Goal: Task Accomplishment & Management: Manage account settings

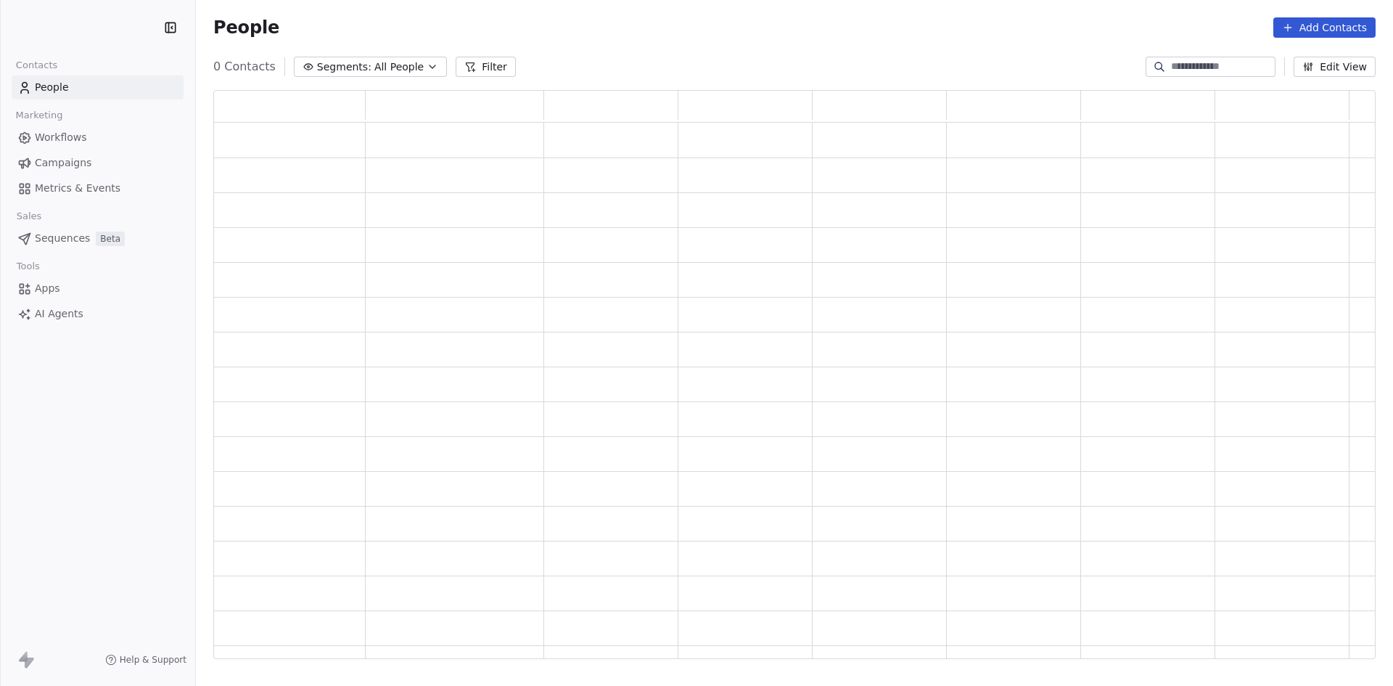
scroll to position [557, 1151]
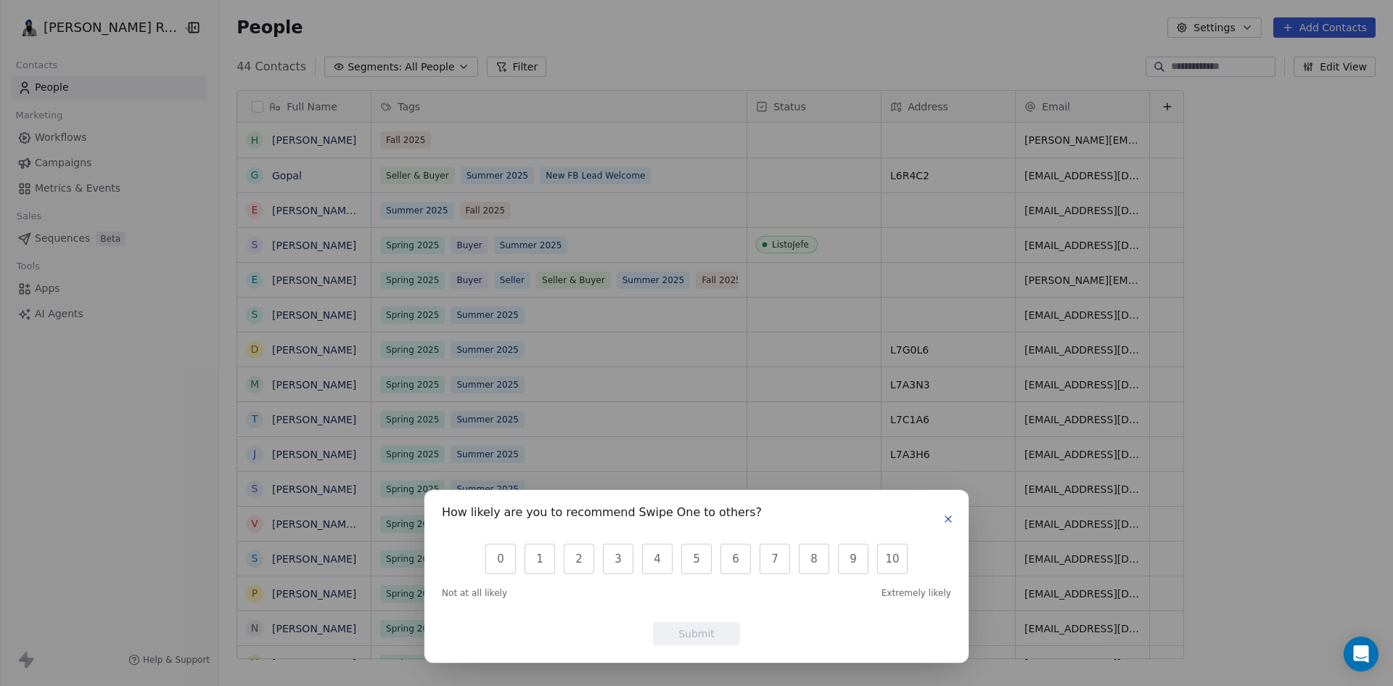
scroll to position [592, 1186]
click at [954, 520] on button "button" at bounding box center [947, 518] width 17 height 17
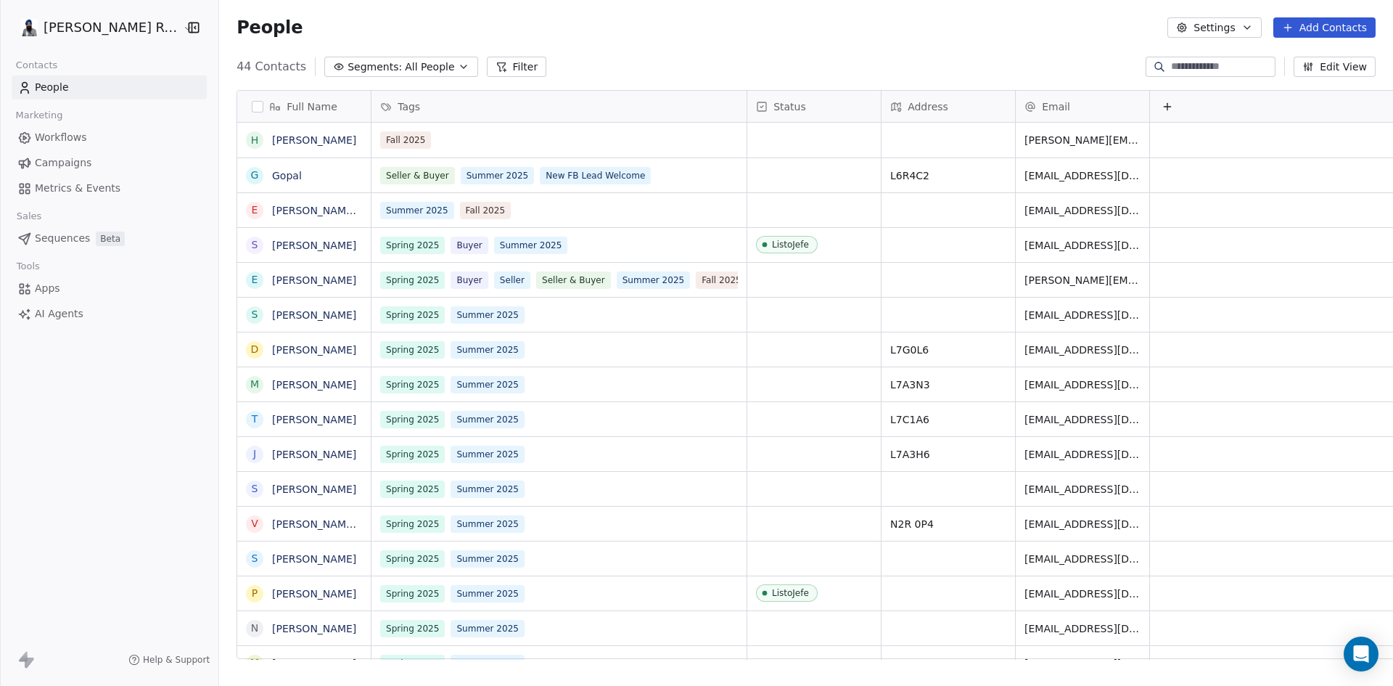
click at [63, 136] on span "Workflows" at bounding box center [61, 137] width 52 height 15
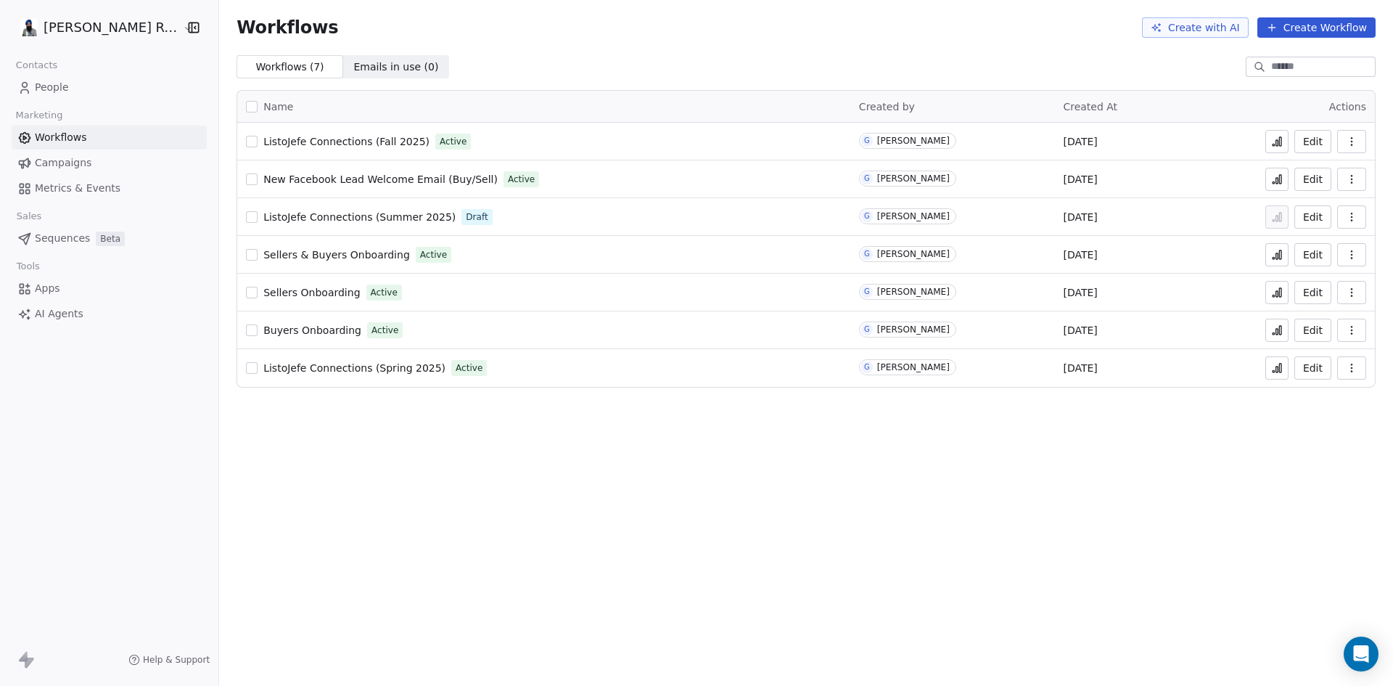
click at [340, 142] on span "ListoJefe Connections (Fall 2025)" at bounding box center [346, 142] width 166 height 12
click at [52, 87] on span "People" at bounding box center [52, 87] width 34 height 15
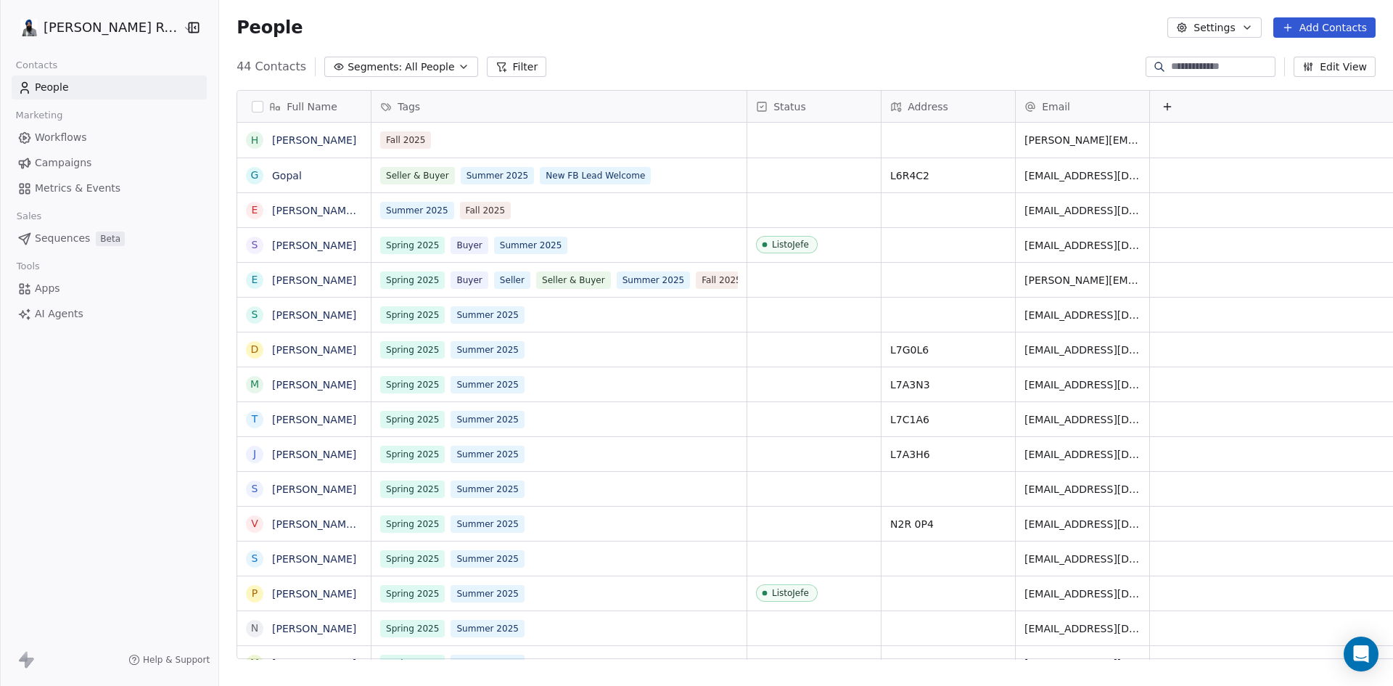
scroll to position [592, 1186]
click at [249, 139] on button "grid" at bounding box center [255, 140] width 12 height 12
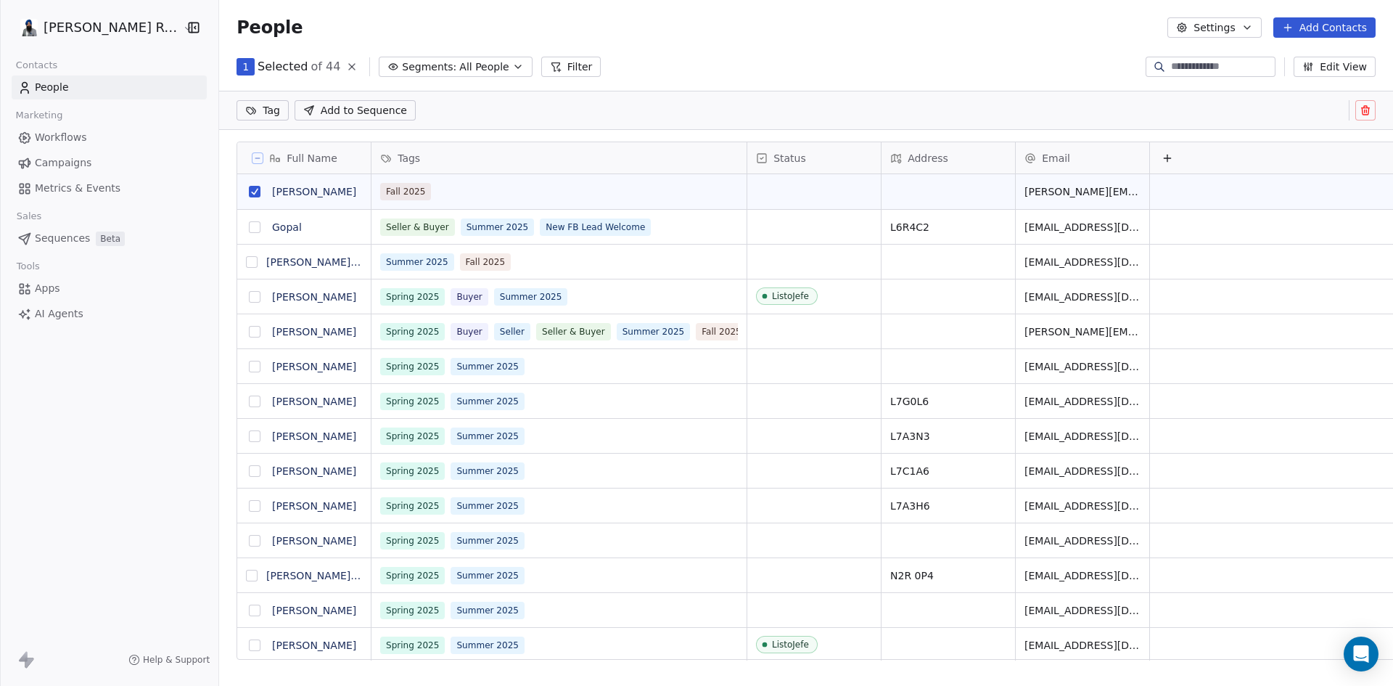
click at [1366, 104] on icon at bounding box center [1365, 110] width 12 height 12
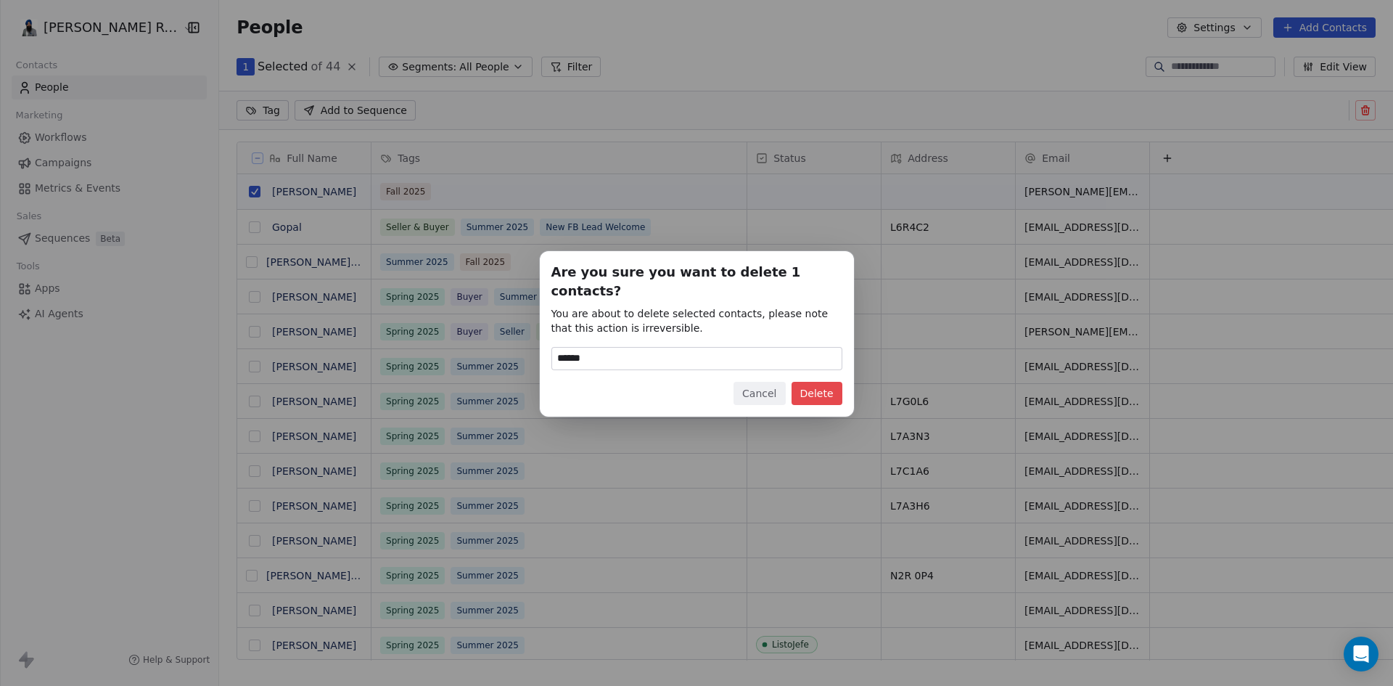
type input "******"
click at [808, 383] on button "Delete" at bounding box center [816, 393] width 51 height 23
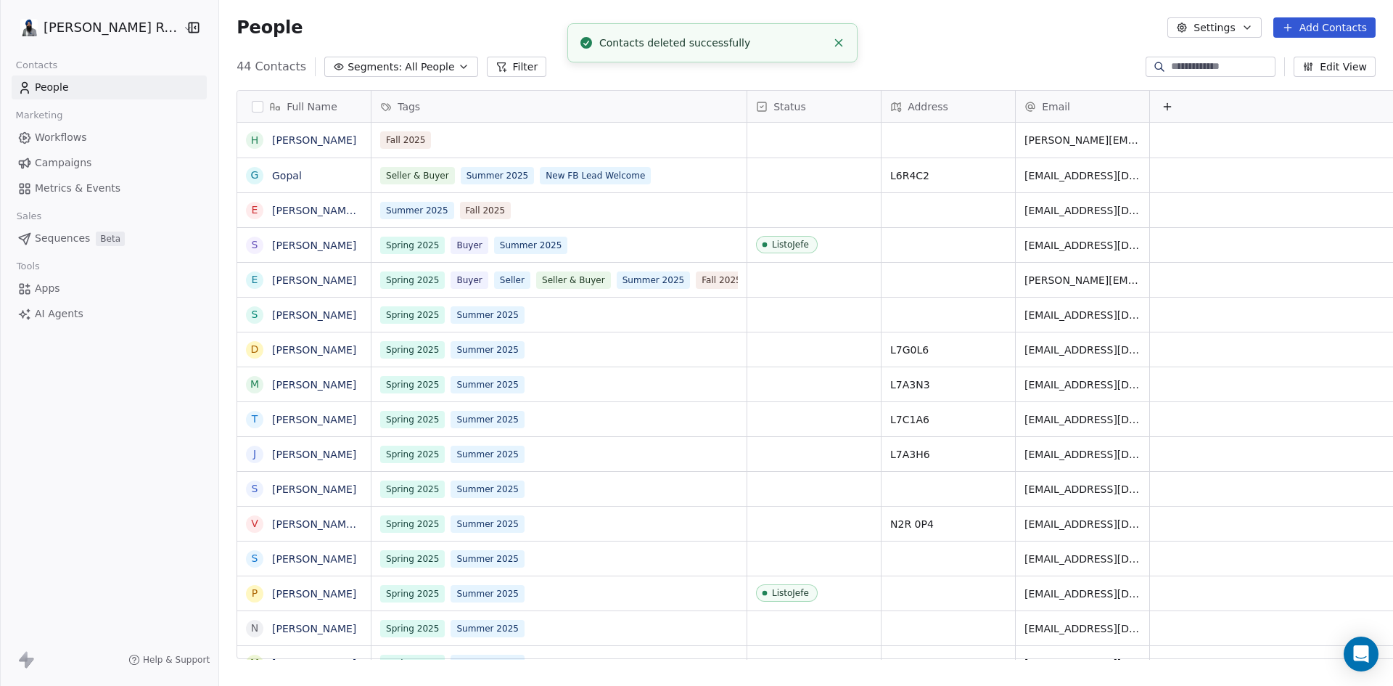
scroll to position [592, 1186]
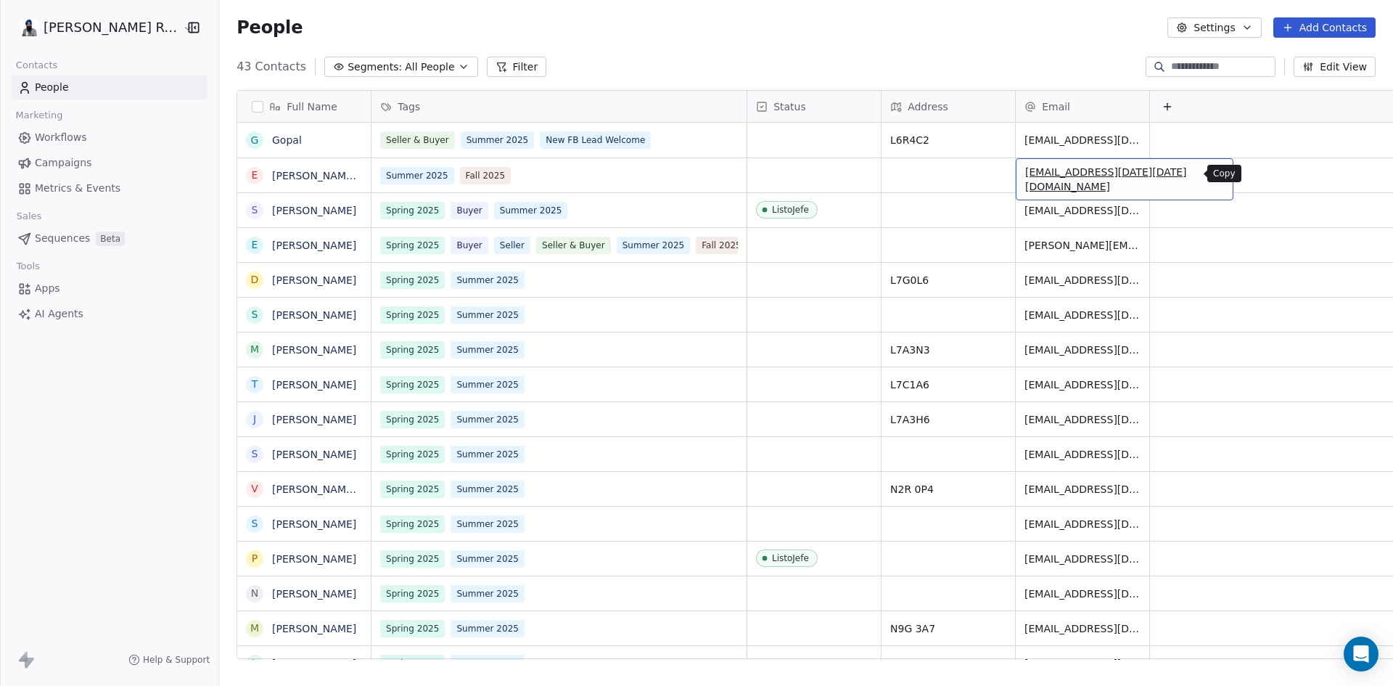
click at [1213, 177] on icon "grid" at bounding box center [1216, 174] width 7 height 7
click at [1313, 32] on button "Add Contacts" at bounding box center [1324, 27] width 102 height 20
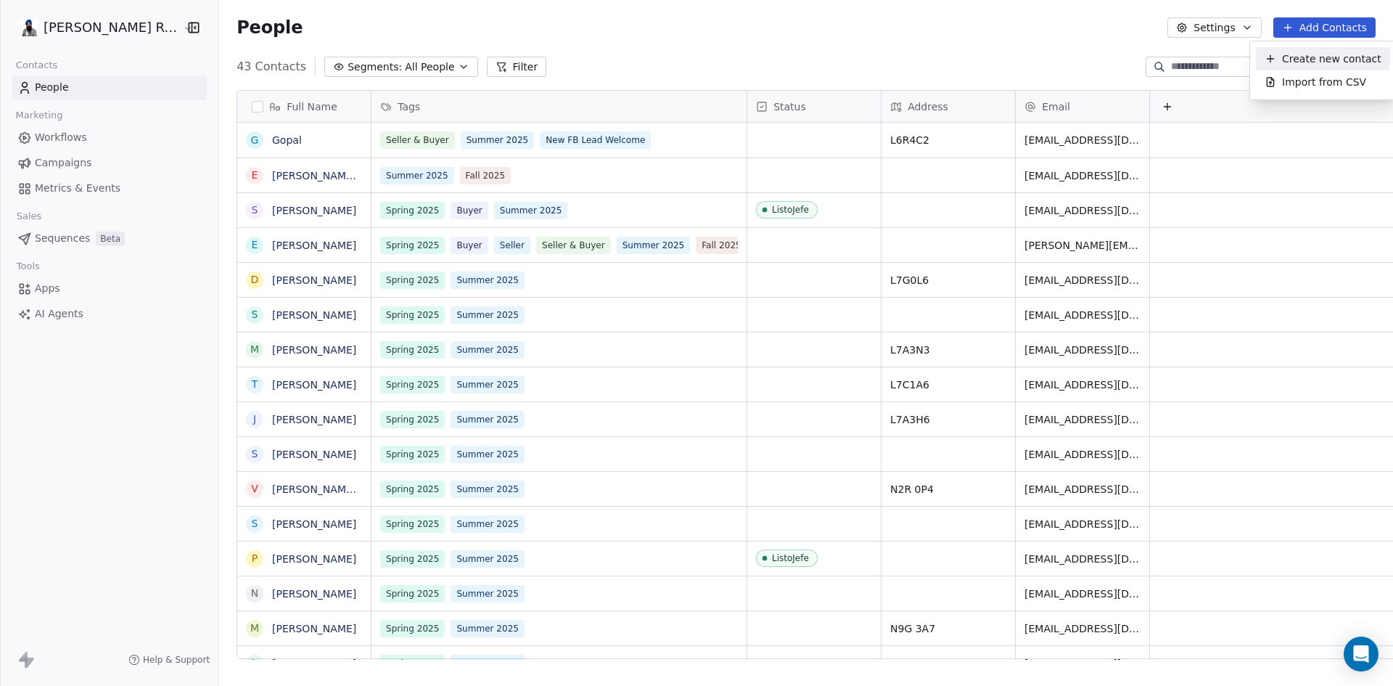
click at [1299, 57] on span "Create new contact" at bounding box center [1331, 59] width 99 height 15
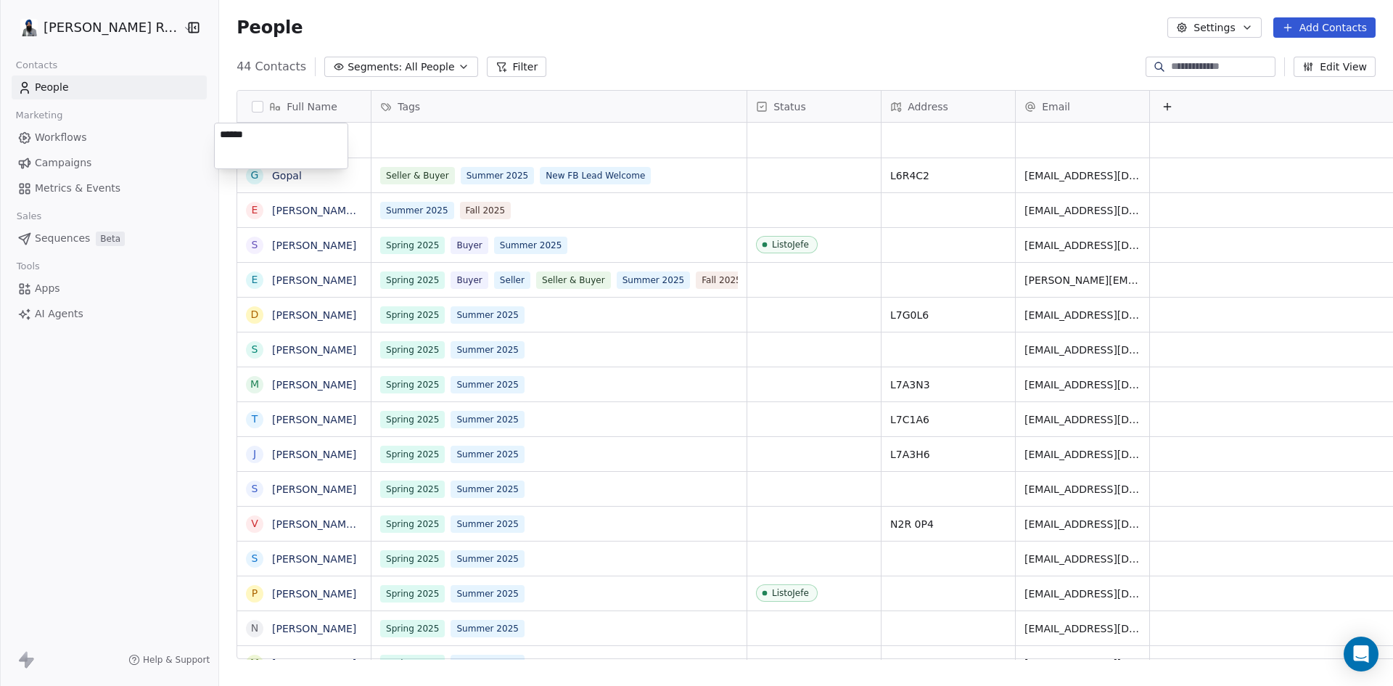
type textarea "*******"
click at [1022, 143] on html "Gopal Ranu Re/Max Contacts People Marketing Workflows Campaigns Metrics & Event…" at bounding box center [696, 343] width 1393 height 686
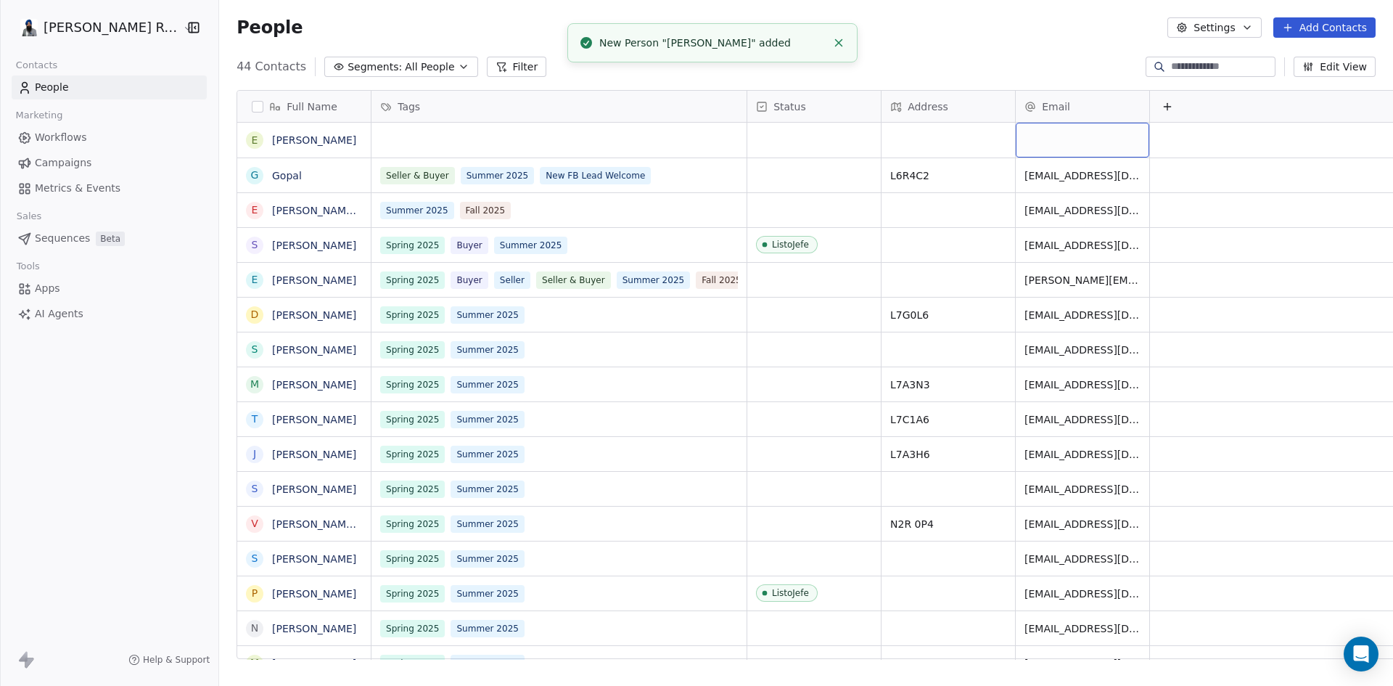
click at [1022, 143] on div "grid" at bounding box center [1082, 140] width 133 height 35
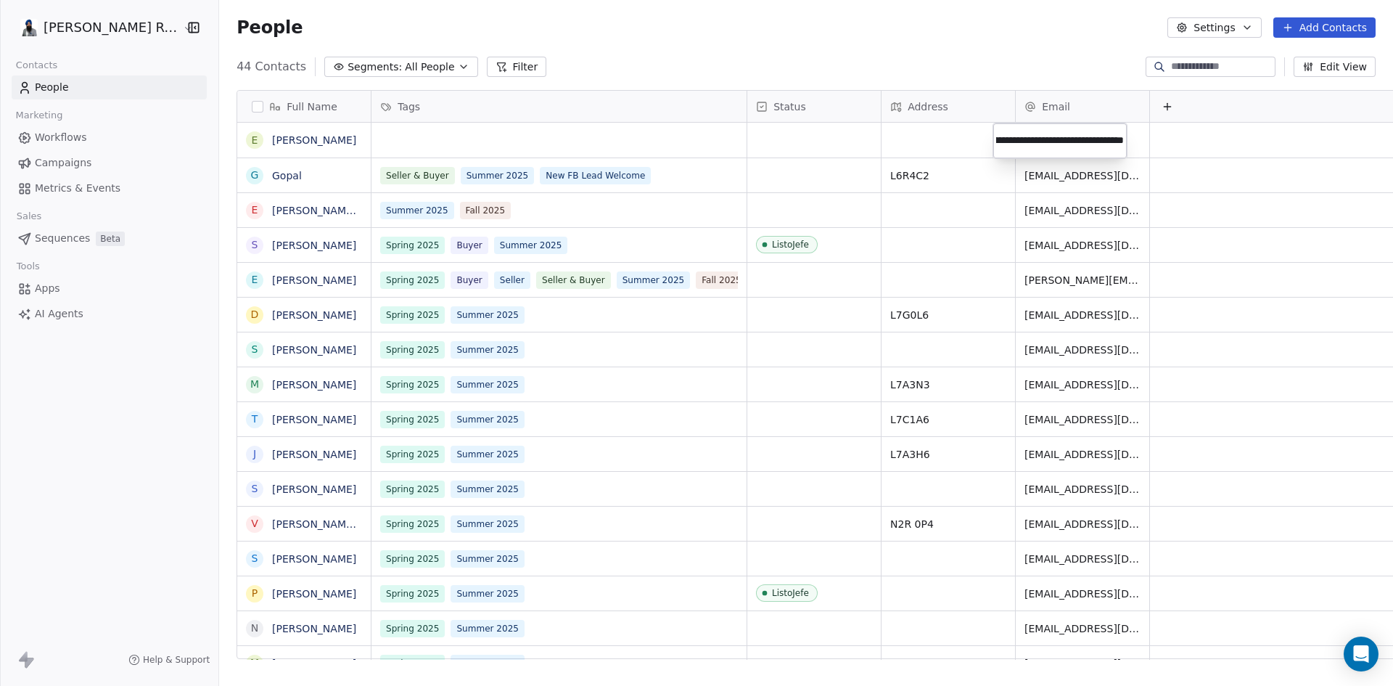
click at [1039, 139] on input "**********" at bounding box center [1060, 140] width 128 height 29
click at [1051, 139] on input "**********" at bounding box center [1060, 140] width 128 height 29
click at [1022, 139] on input "**********" at bounding box center [1060, 140] width 128 height 29
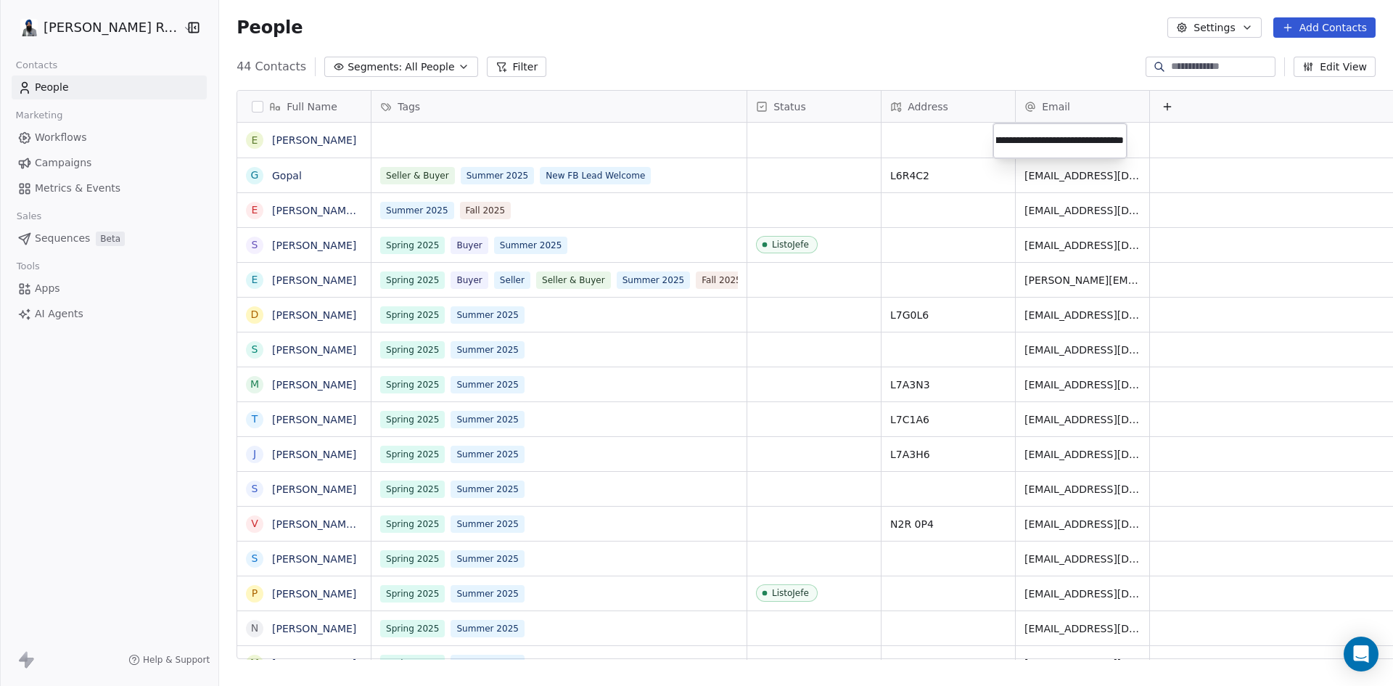
type input "**********"
click at [1161, 186] on html "Gopal Ranu Re/Max Contacts People Marketing Workflows Campaigns Metrics & Event…" at bounding box center [696, 343] width 1393 height 686
click at [419, 142] on div "grid" at bounding box center [558, 140] width 375 height 35
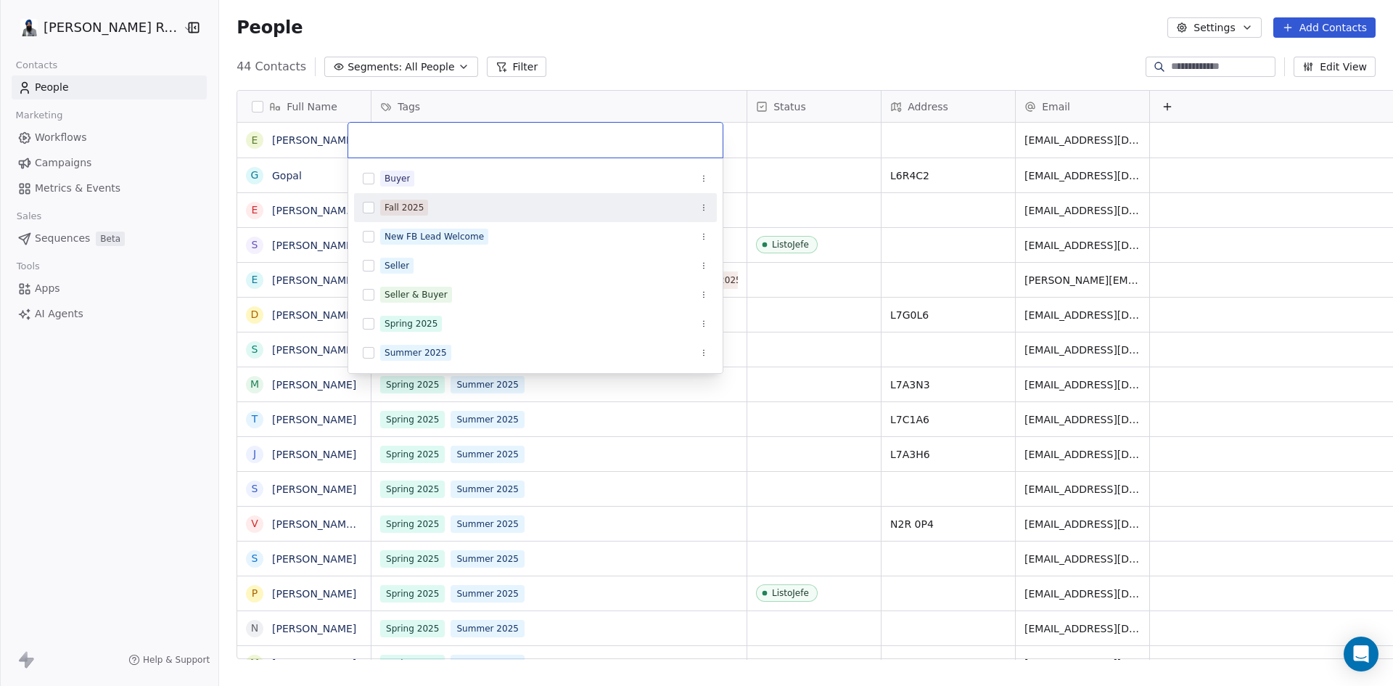
click at [410, 205] on div "Fall 2025" at bounding box center [403, 207] width 39 height 13
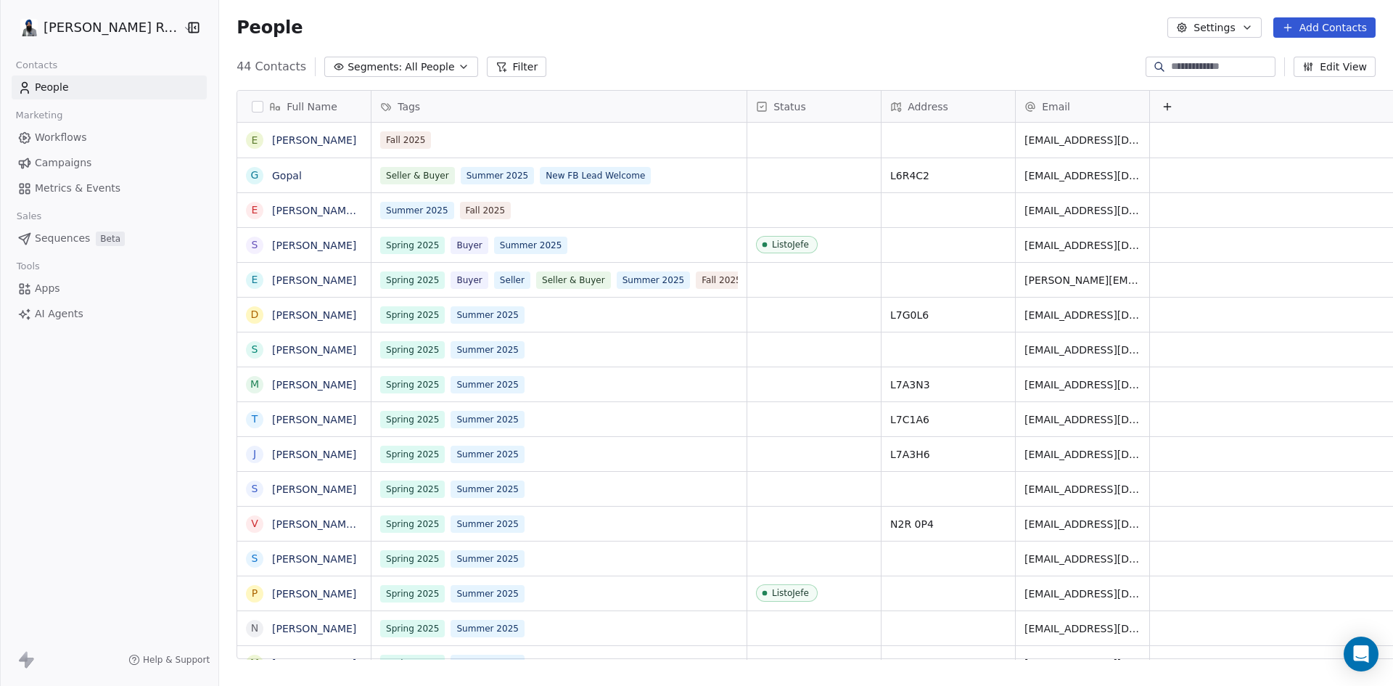
click at [562, 56] on html "Gopal Ranu Re/Max Contacts People Marketing Workflows Campaigns Metrics & Event…" at bounding box center [696, 343] width 1393 height 686
click at [249, 177] on button "grid" at bounding box center [255, 176] width 12 height 12
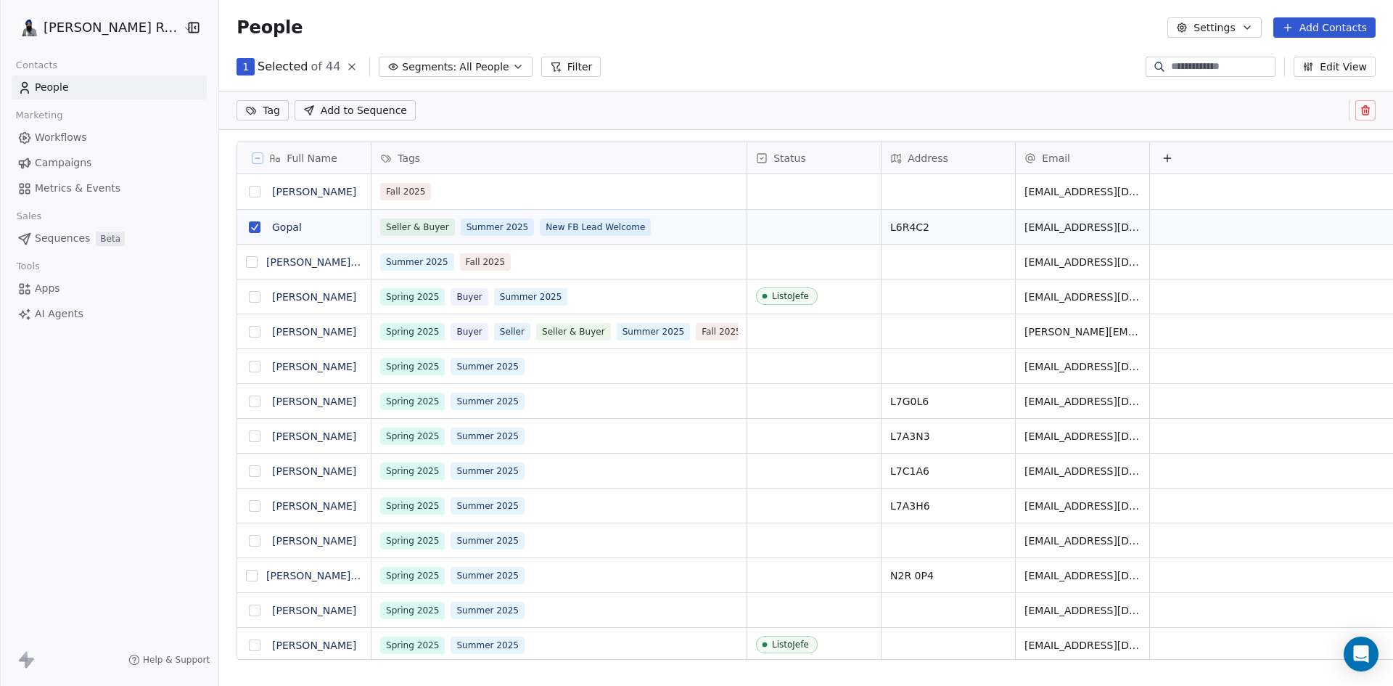
click at [249, 226] on button "grid" at bounding box center [255, 227] width 12 height 12
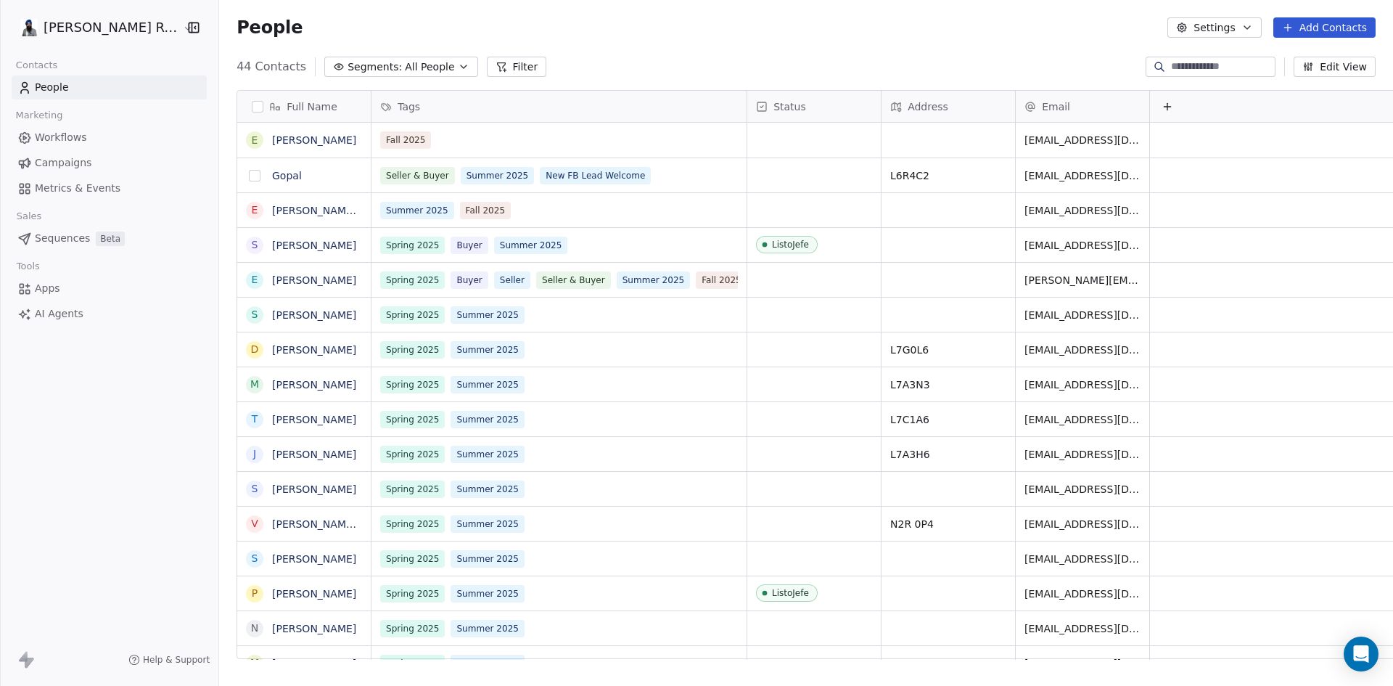
scroll to position [592, 1186]
click at [249, 244] on button "grid" at bounding box center [255, 245] width 12 height 12
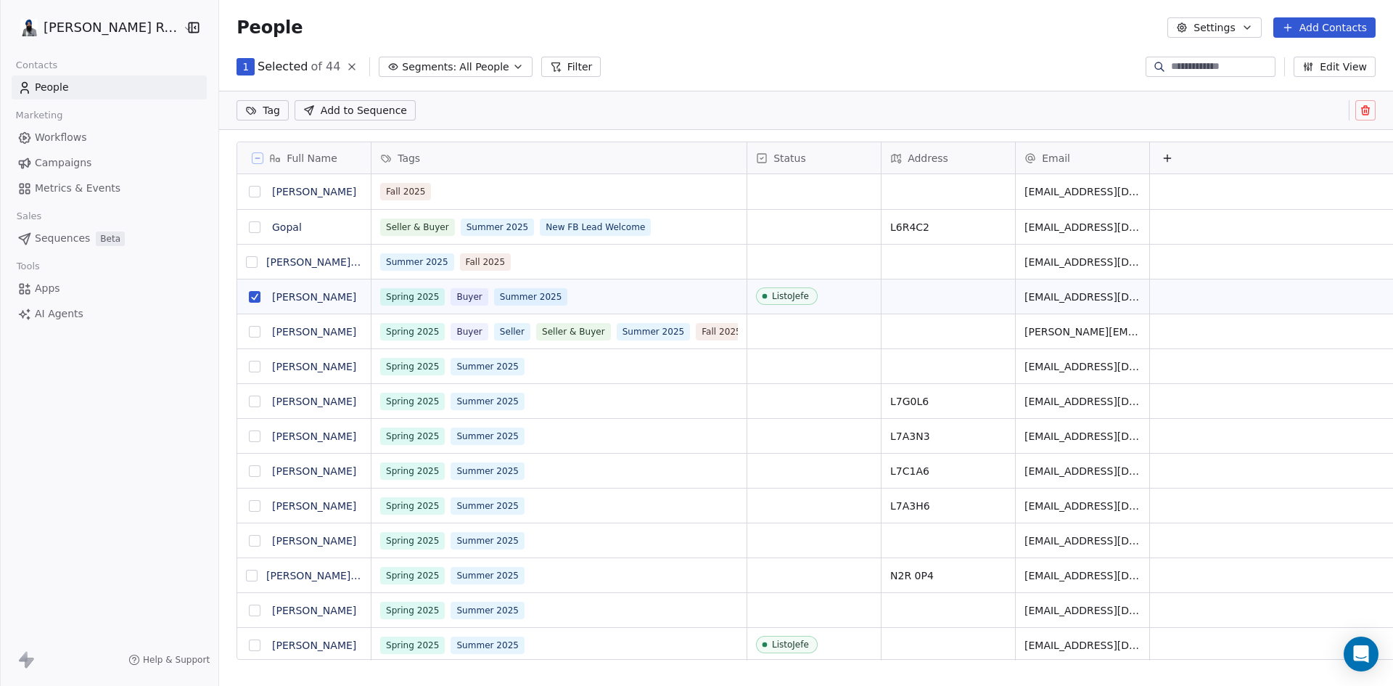
click at [249, 367] on button "grid" at bounding box center [255, 367] width 12 height 12
click at [249, 401] on button "grid" at bounding box center [255, 401] width 12 height 12
click at [249, 439] on button "grid" at bounding box center [255, 436] width 12 height 12
click at [249, 472] on button "grid" at bounding box center [255, 471] width 12 height 12
click at [249, 506] on button "grid" at bounding box center [255, 506] width 12 height 12
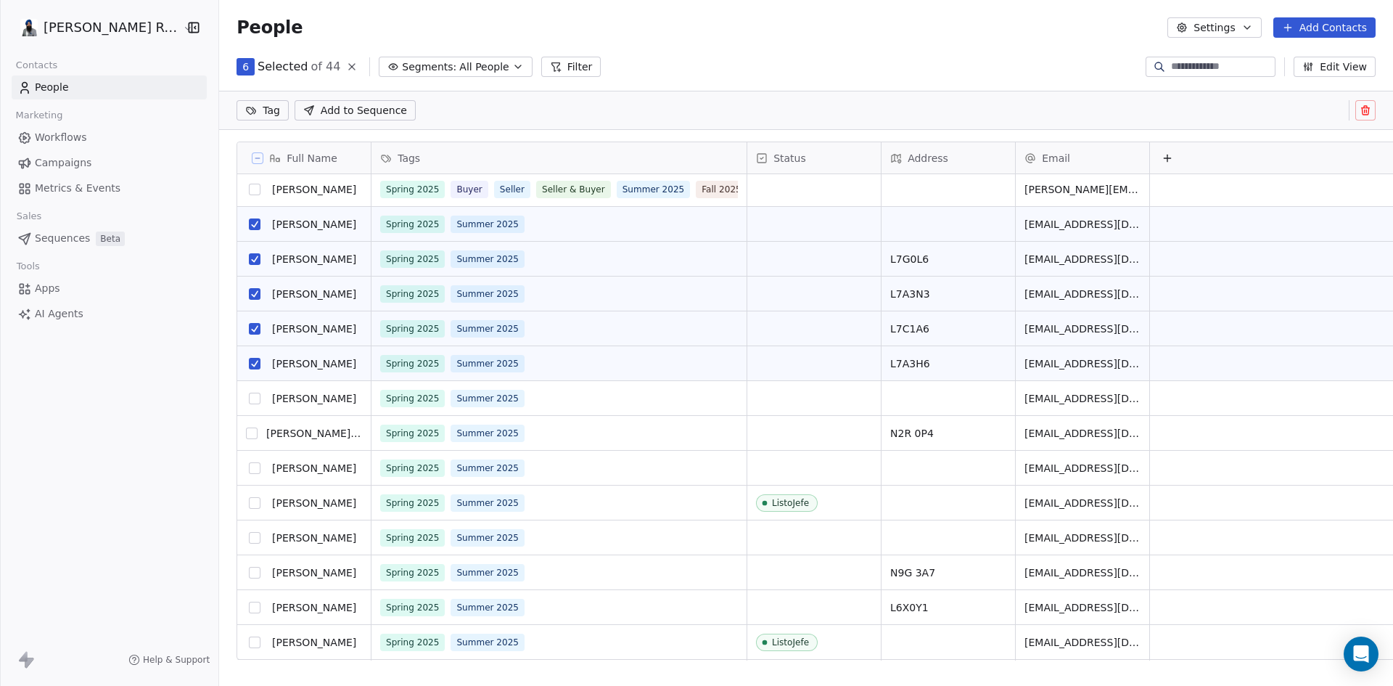
scroll to position [145, 0]
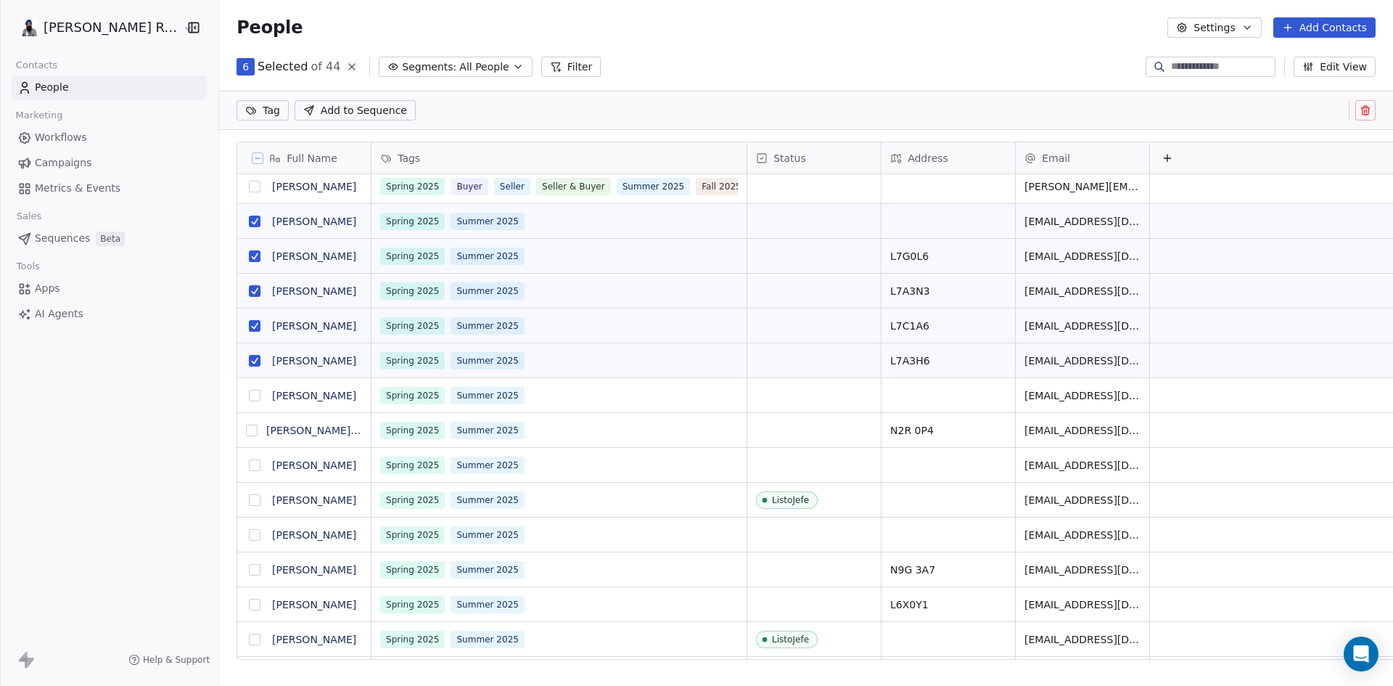
click at [249, 397] on button "grid" at bounding box center [255, 396] width 12 height 12
click at [246, 432] on button "grid" at bounding box center [252, 430] width 12 height 12
click at [249, 464] on button "grid" at bounding box center [255, 465] width 12 height 12
click at [249, 498] on button "grid" at bounding box center [255, 500] width 12 height 12
click at [249, 535] on button "grid" at bounding box center [255, 535] width 12 height 12
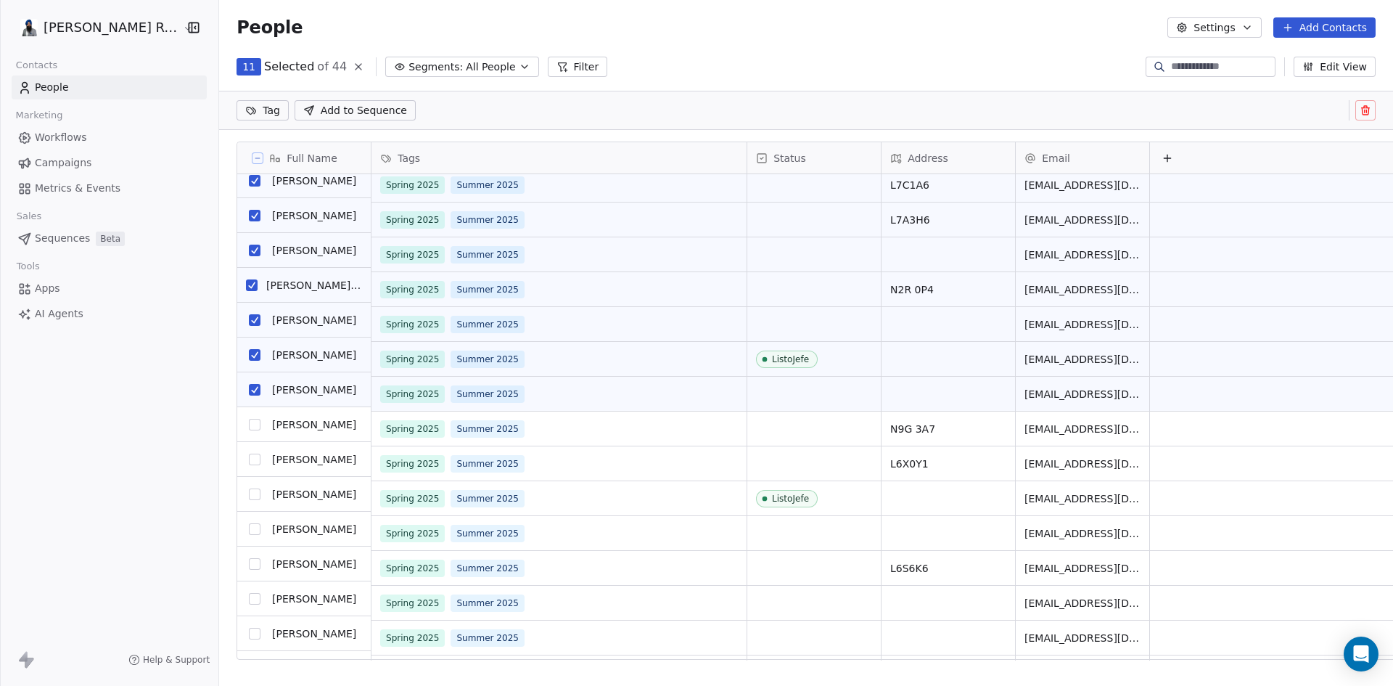
scroll to position [290, 0]
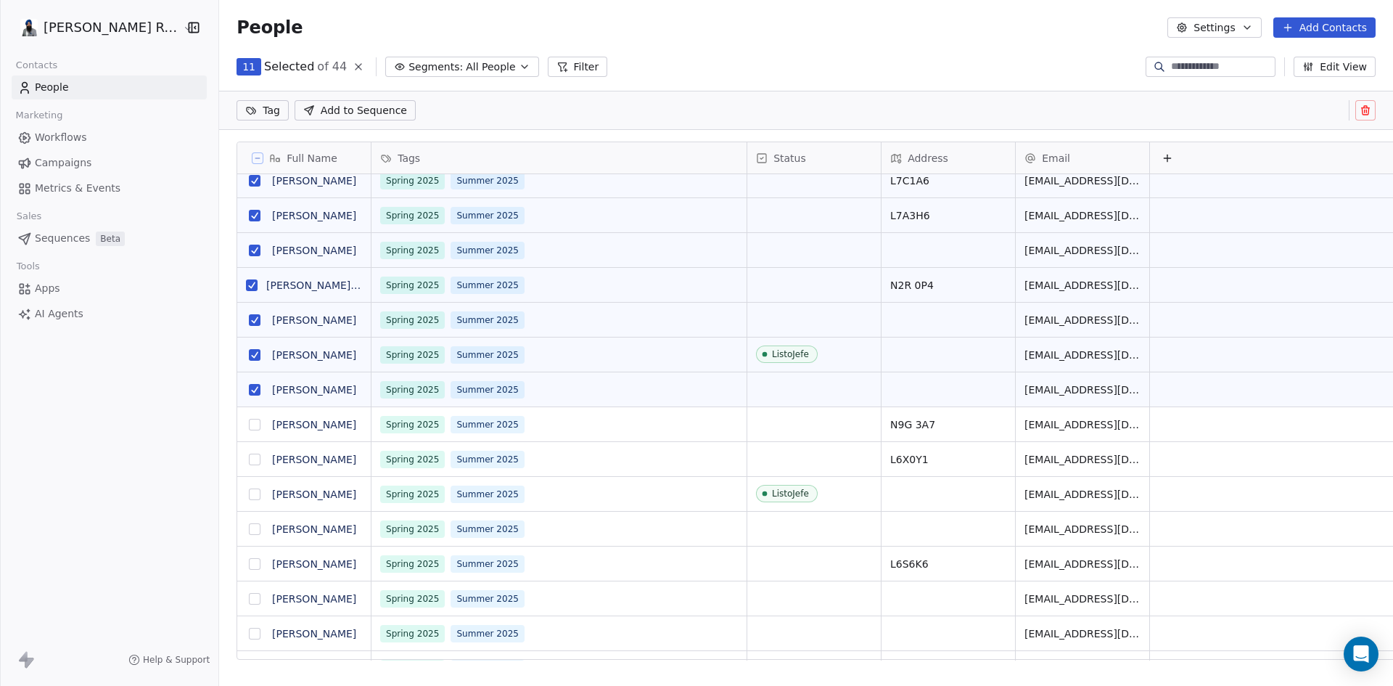
click at [249, 422] on button "grid" at bounding box center [255, 425] width 12 height 12
click at [249, 461] on button "grid" at bounding box center [255, 459] width 12 height 12
click at [249, 496] on button "grid" at bounding box center [255, 494] width 12 height 12
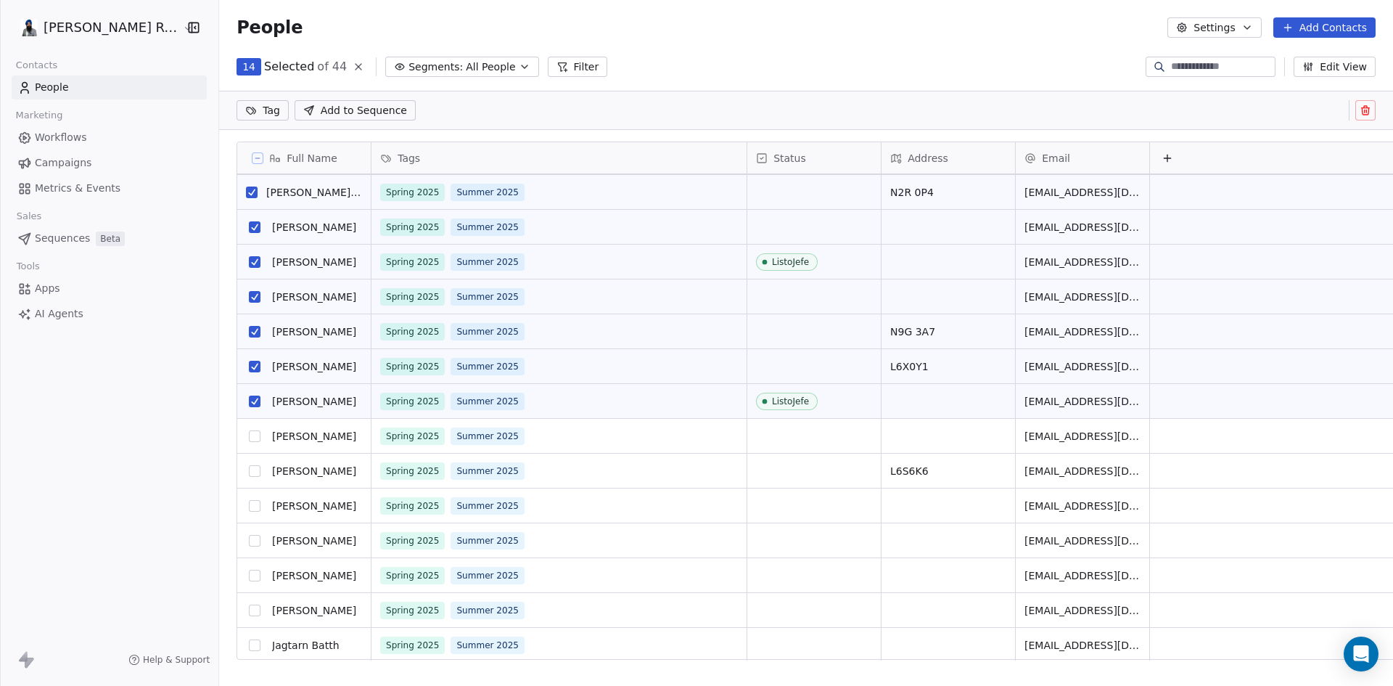
scroll to position [435, 0]
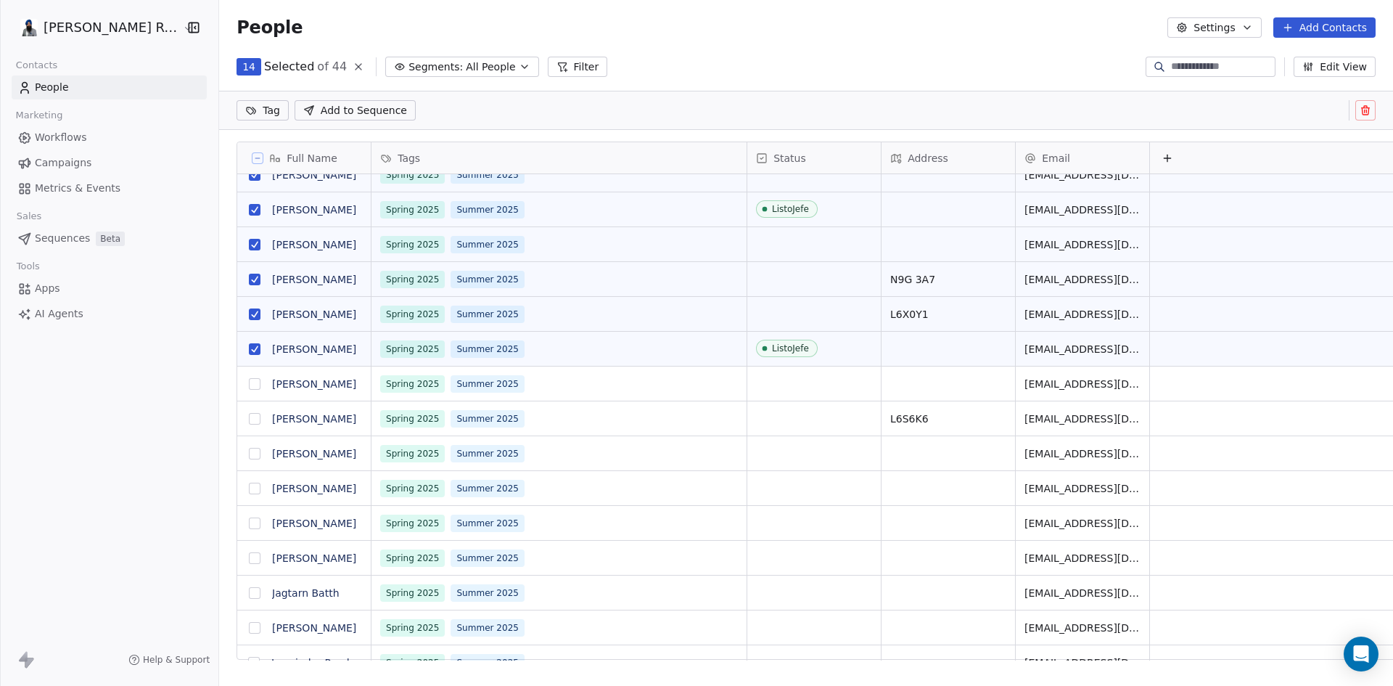
click at [249, 386] on button "grid" at bounding box center [255, 384] width 12 height 12
click at [249, 418] on button "grid" at bounding box center [255, 419] width 12 height 12
click at [249, 453] on button "grid" at bounding box center [255, 454] width 12 height 12
click at [249, 487] on button "grid" at bounding box center [255, 488] width 12 height 12
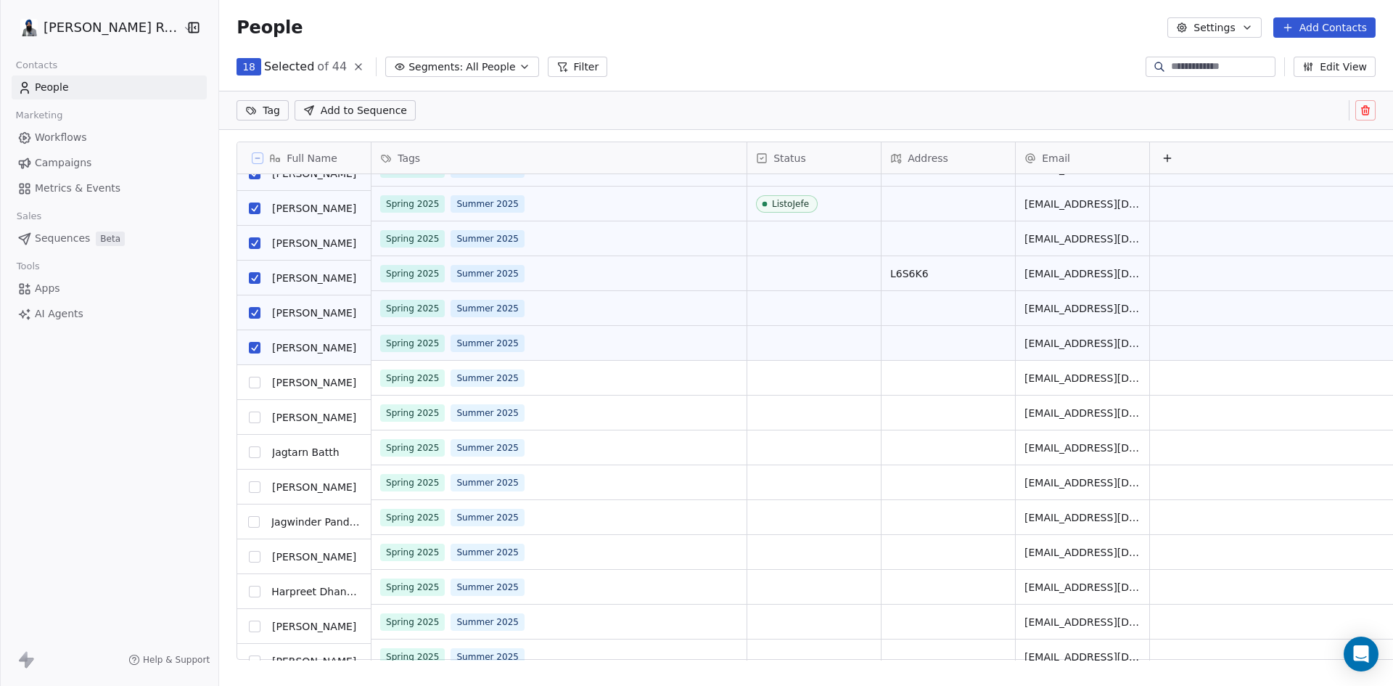
scroll to position [580, 0]
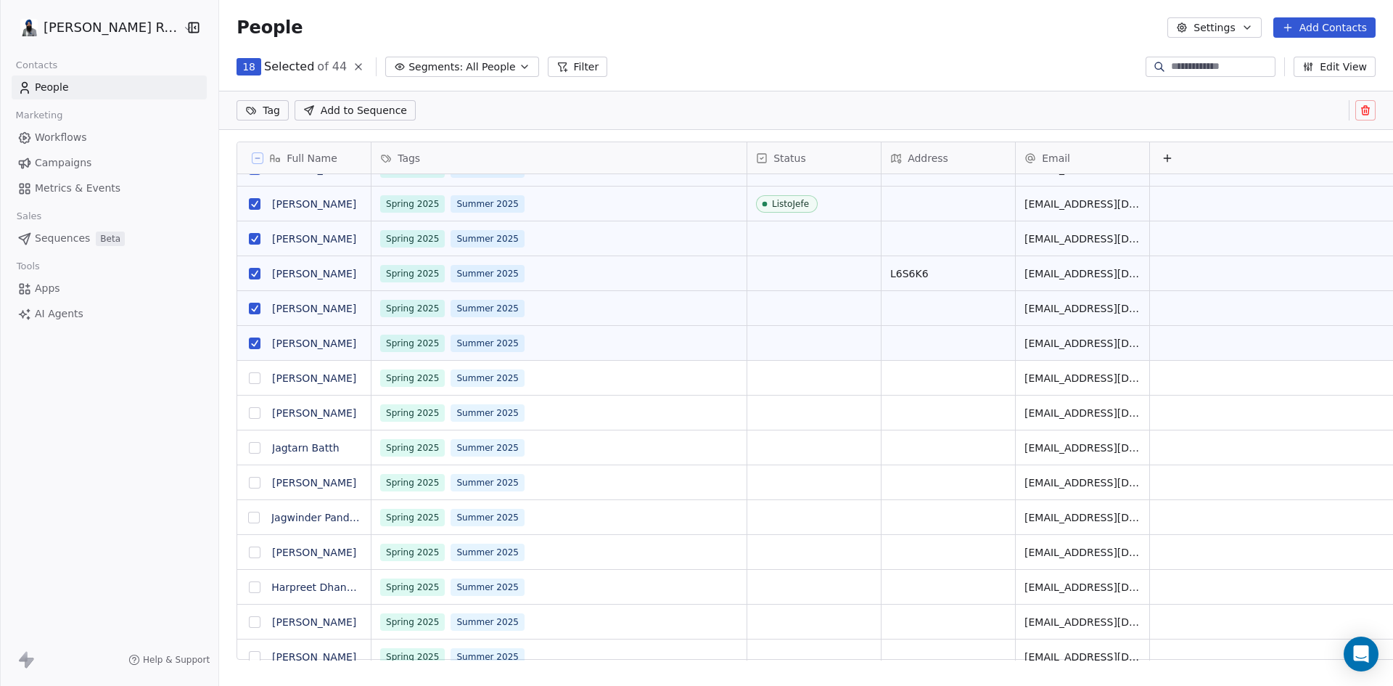
click at [249, 378] on button "grid" at bounding box center [255, 378] width 12 height 12
click at [249, 416] on button "grid" at bounding box center [255, 413] width 12 height 12
click at [249, 450] on button "grid" at bounding box center [255, 448] width 12 height 12
click at [249, 482] on button "grid" at bounding box center [255, 483] width 12 height 12
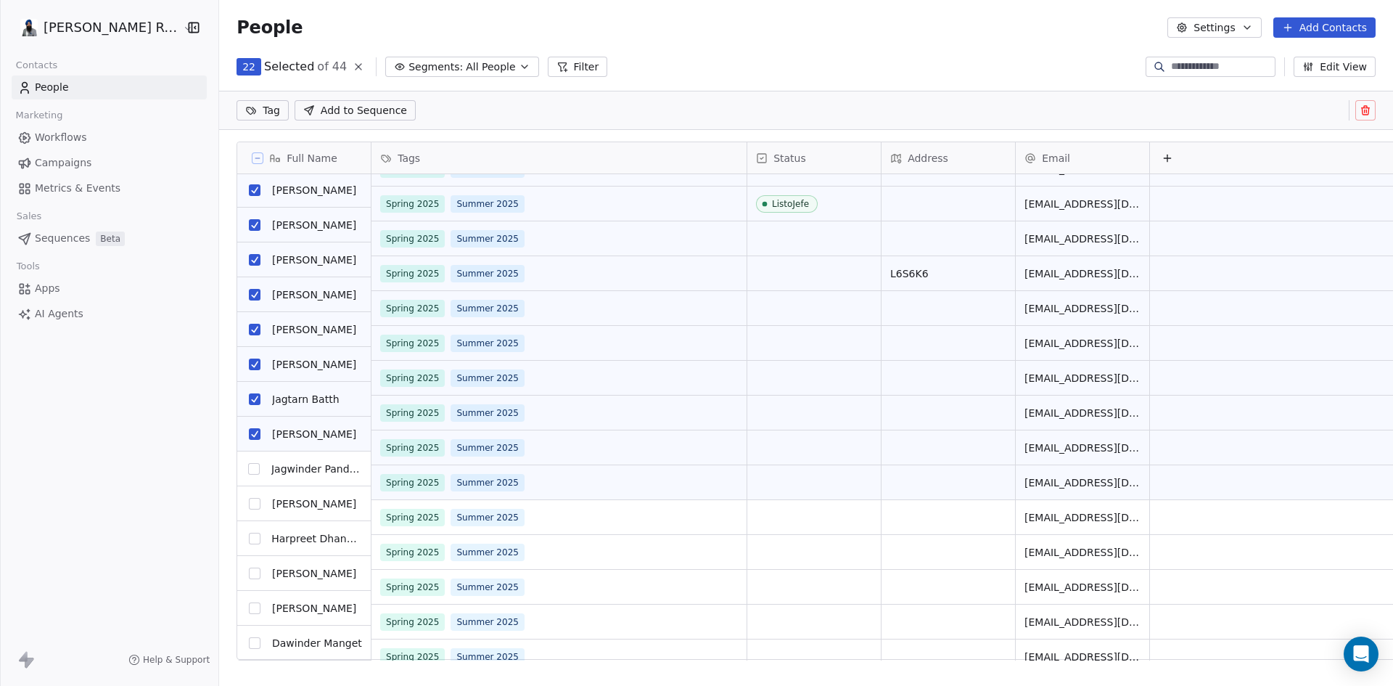
scroll to position [653, 0]
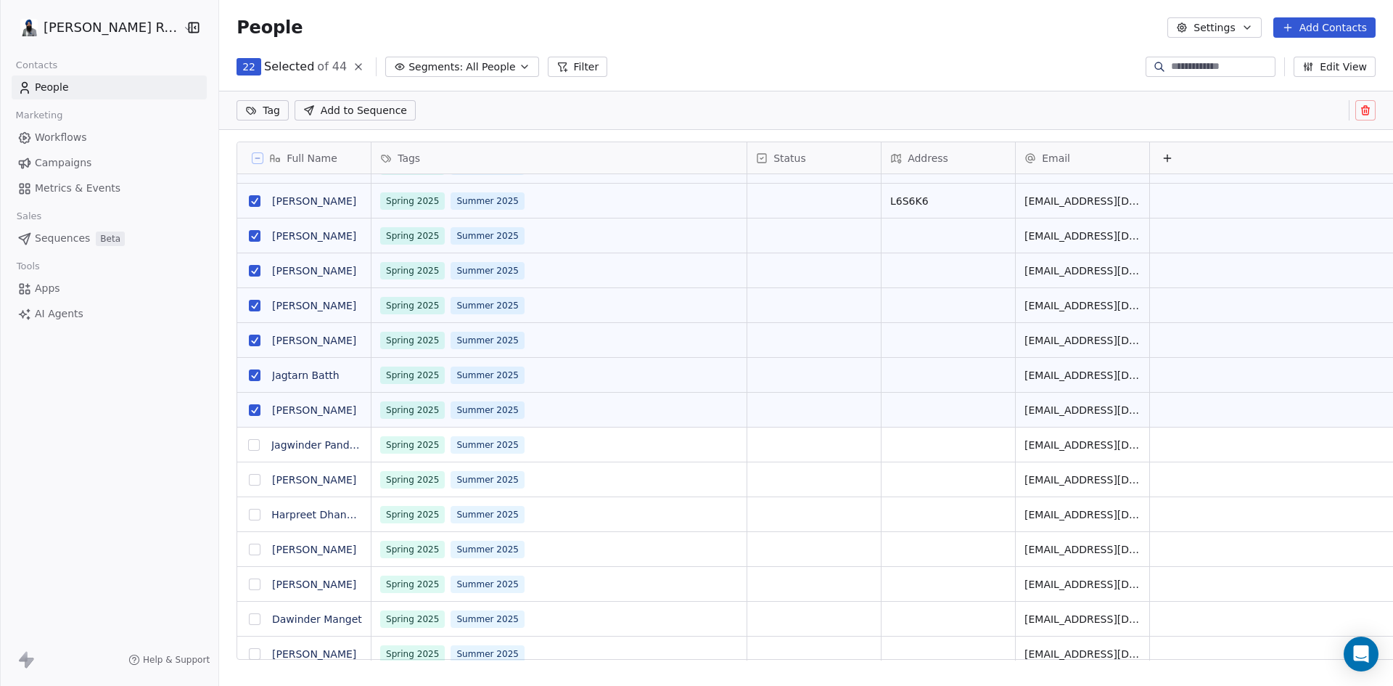
click at [249, 443] on button "grid" at bounding box center [255, 445] width 12 height 12
click at [249, 479] on button "grid" at bounding box center [255, 480] width 12 height 12
click at [249, 515] on button "grid" at bounding box center [255, 515] width 12 height 12
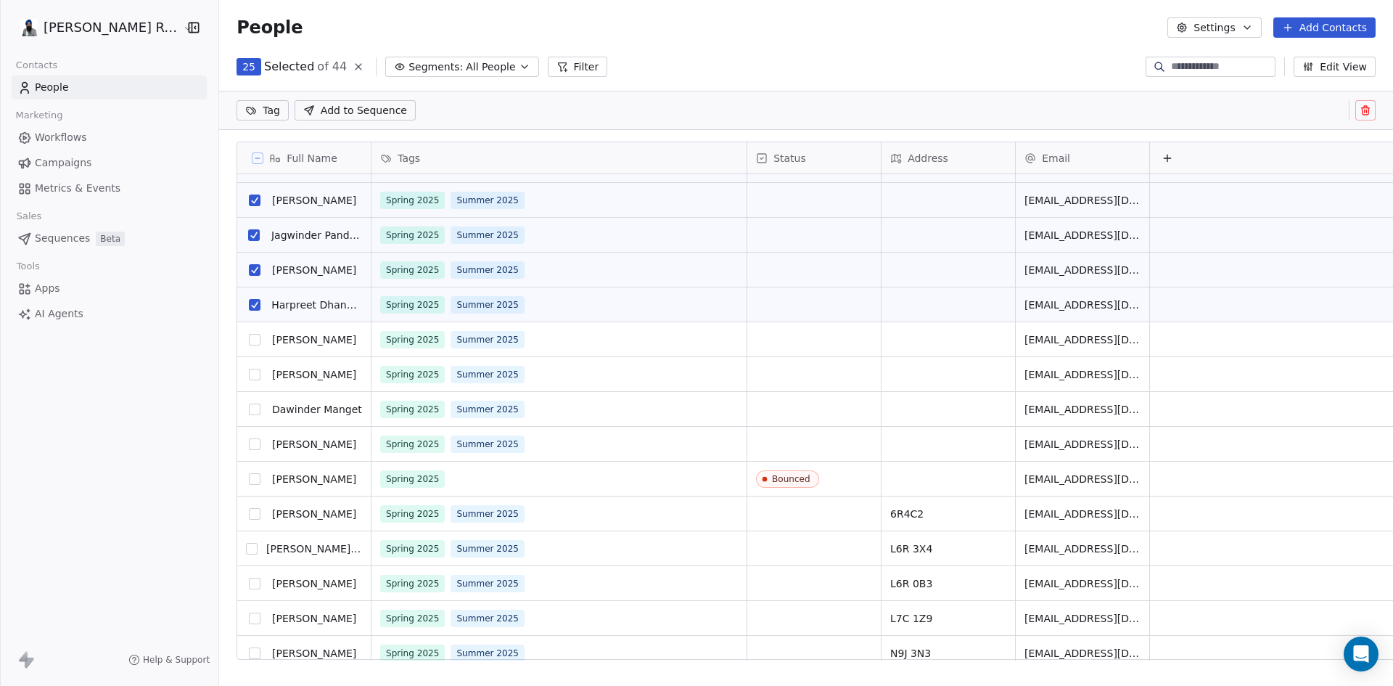
scroll to position [871, 0]
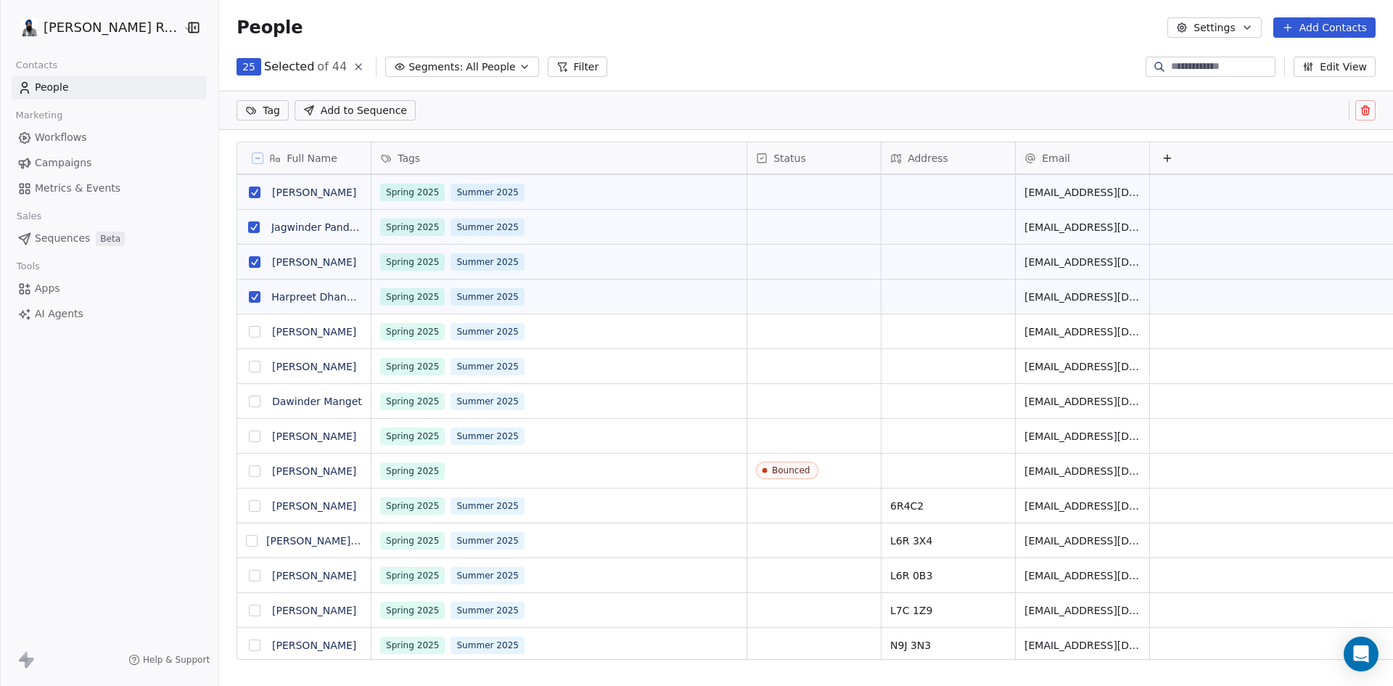
click at [249, 329] on button "grid" at bounding box center [255, 332] width 12 height 12
click at [249, 364] on button "grid" at bounding box center [255, 367] width 12 height 12
click at [249, 400] on button "grid" at bounding box center [255, 401] width 12 height 12
click at [249, 435] on button "grid" at bounding box center [255, 436] width 12 height 12
click at [249, 507] on button "grid" at bounding box center [255, 506] width 12 height 12
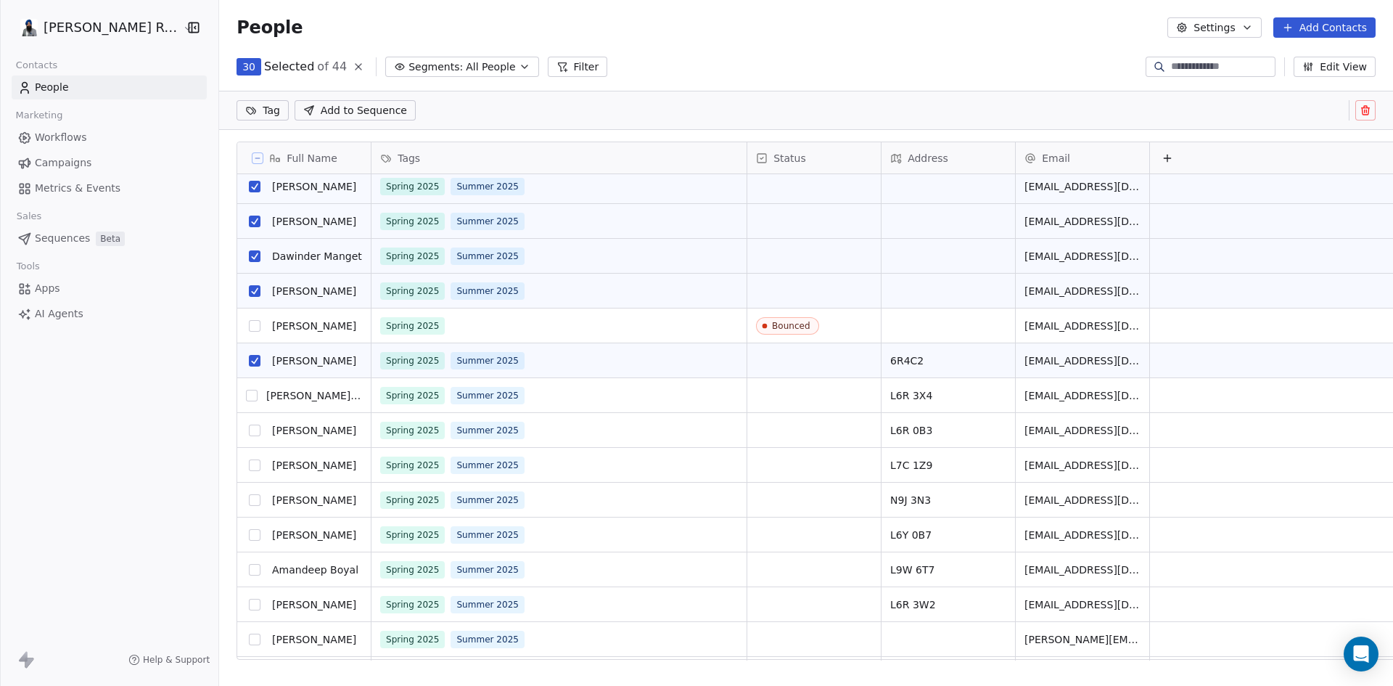
scroll to position [1046, 0]
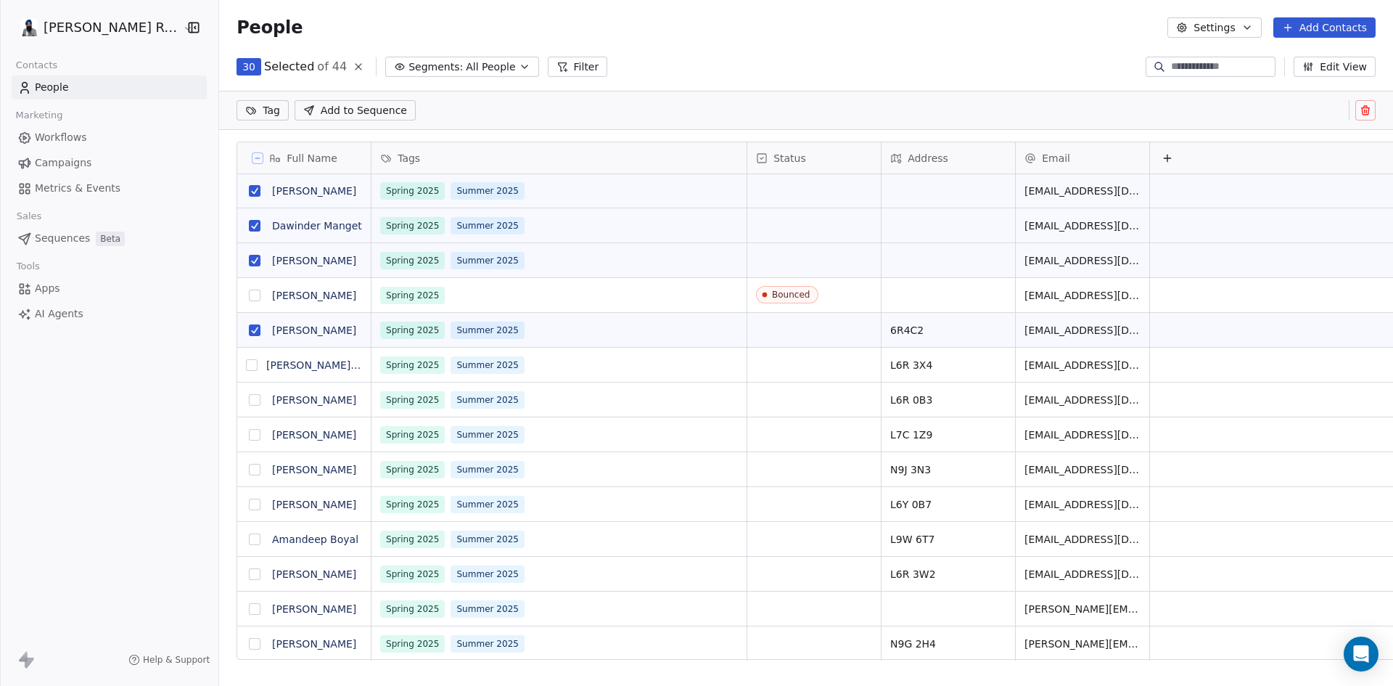
click at [246, 366] on button "grid" at bounding box center [252, 365] width 12 height 12
click at [249, 399] on button "grid" at bounding box center [255, 400] width 12 height 12
click at [249, 434] on button "grid" at bounding box center [255, 435] width 12 height 12
click at [249, 470] on button "grid" at bounding box center [255, 470] width 12 height 12
click at [249, 501] on button "grid" at bounding box center [255, 504] width 12 height 12
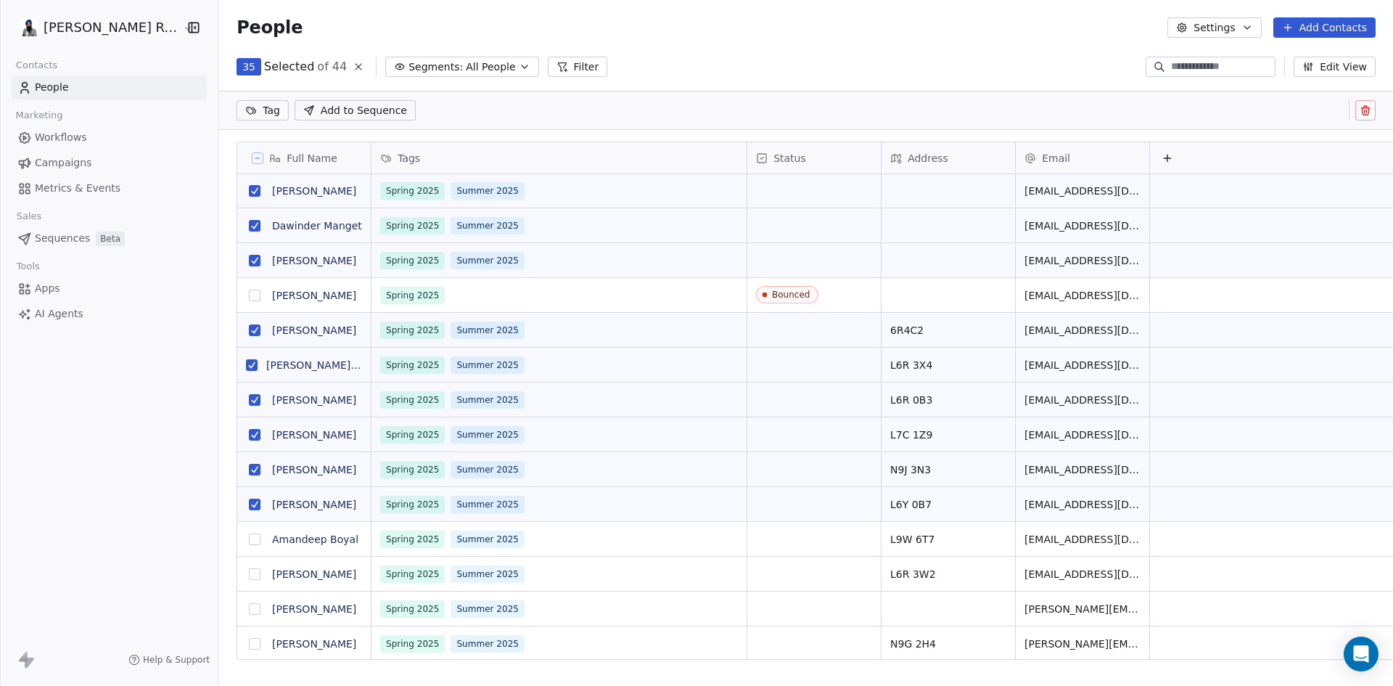
scroll to position [11, 0]
click at [249, 540] on button "grid" at bounding box center [255, 539] width 12 height 12
click at [249, 569] on button "grid" at bounding box center [255, 574] width 12 height 12
click at [249, 606] on button "grid" at bounding box center [255, 609] width 12 height 12
click at [249, 640] on button "grid" at bounding box center [255, 644] width 12 height 12
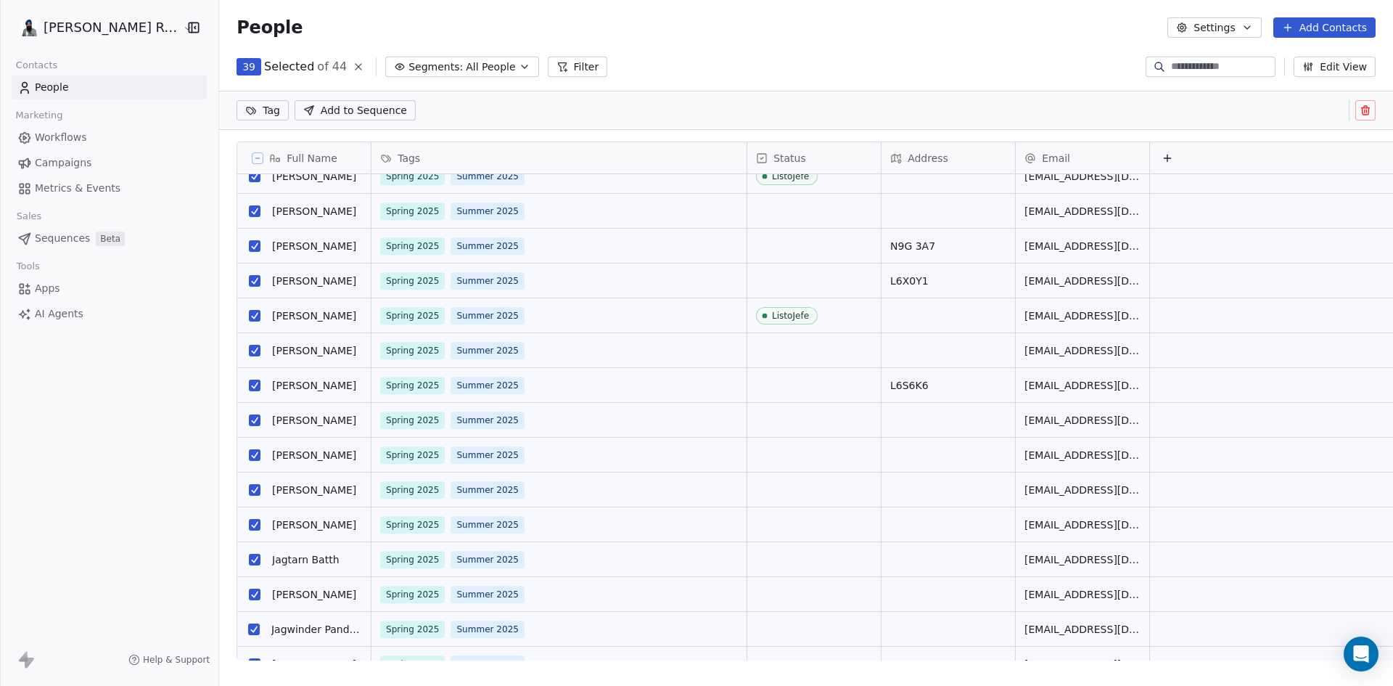
scroll to position [0, 0]
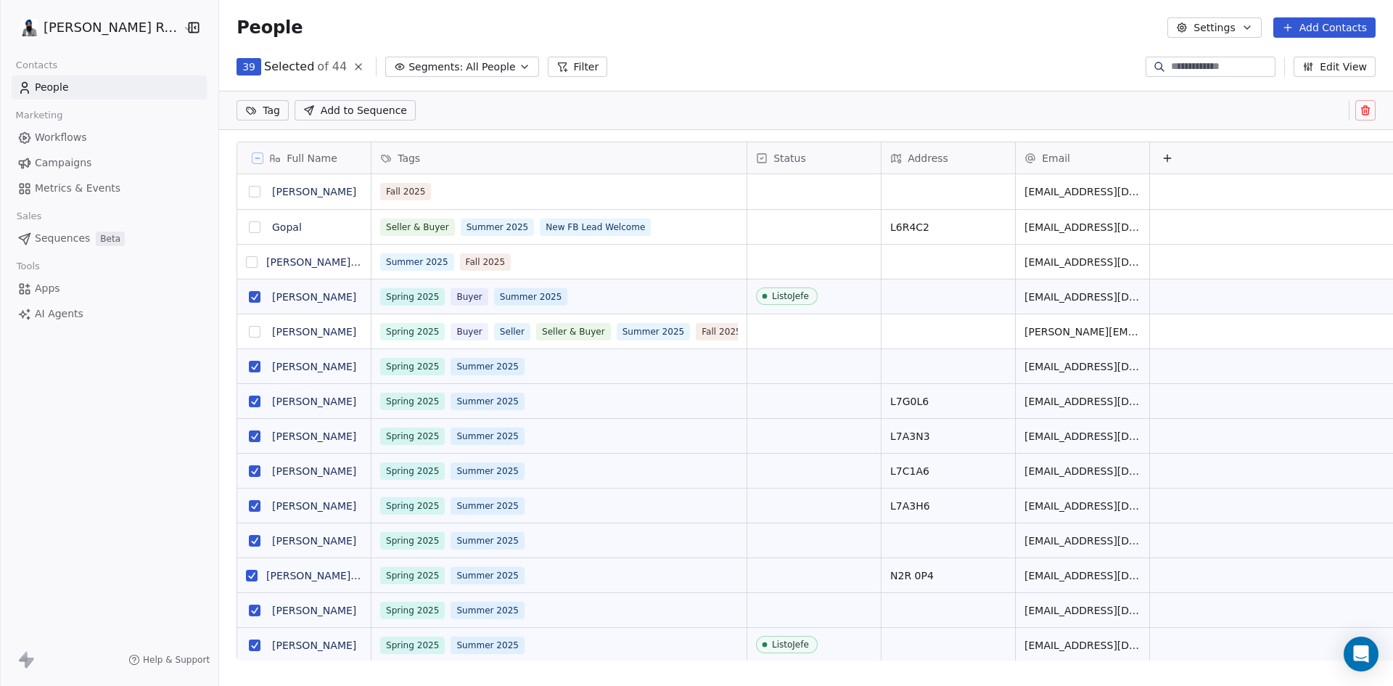
click at [244, 111] on html "Gopal Ranu Re/Max Contacts People Marketing Workflows Campaigns Metrics & Event…" at bounding box center [696, 343] width 1393 height 686
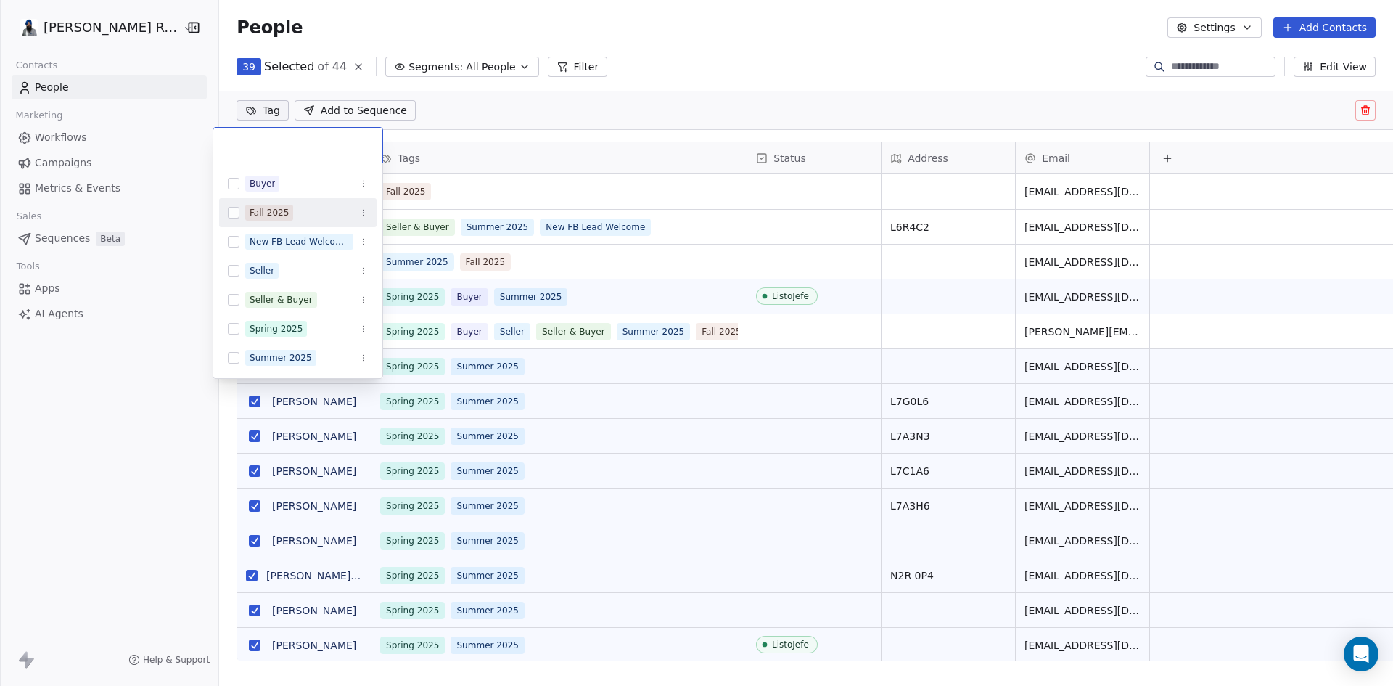
click at [235, 213] on button "Suggestions" at bounding box center [234, 213] width 12 height 12
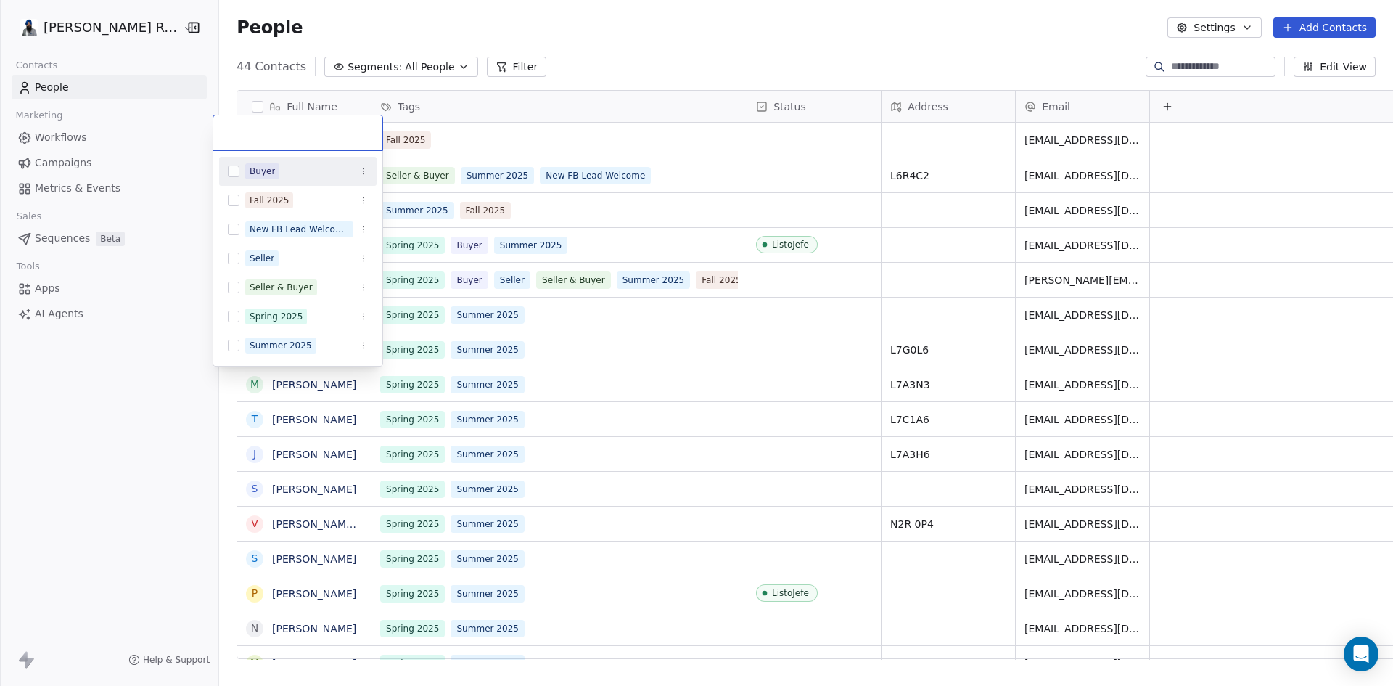
click at [545, 115] on html "Gopal Ranu Re/Max Contacts People Marketing Workflows Campaigns Metrics & Event…" at bounding box center [696, 343] width 1393 height 686
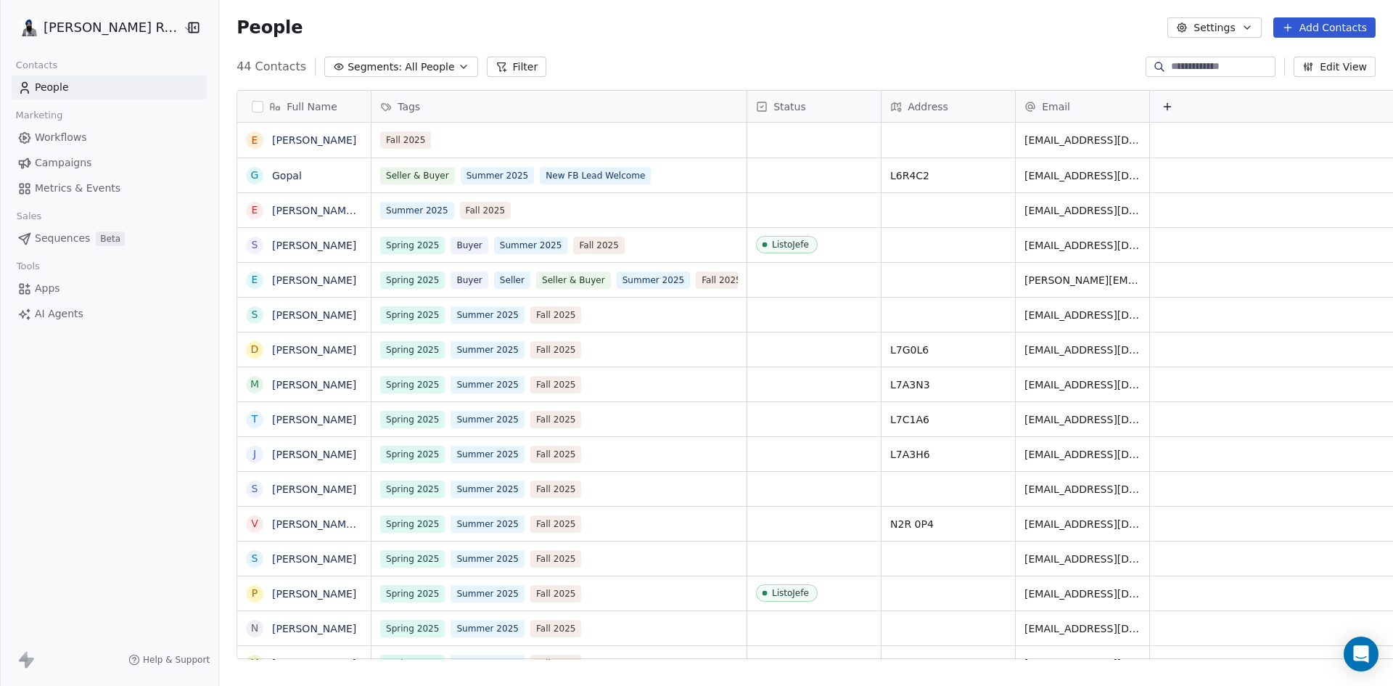
click at [69, 140] on span "Workflows" at bounding box center [61, 137] width 52 height 15
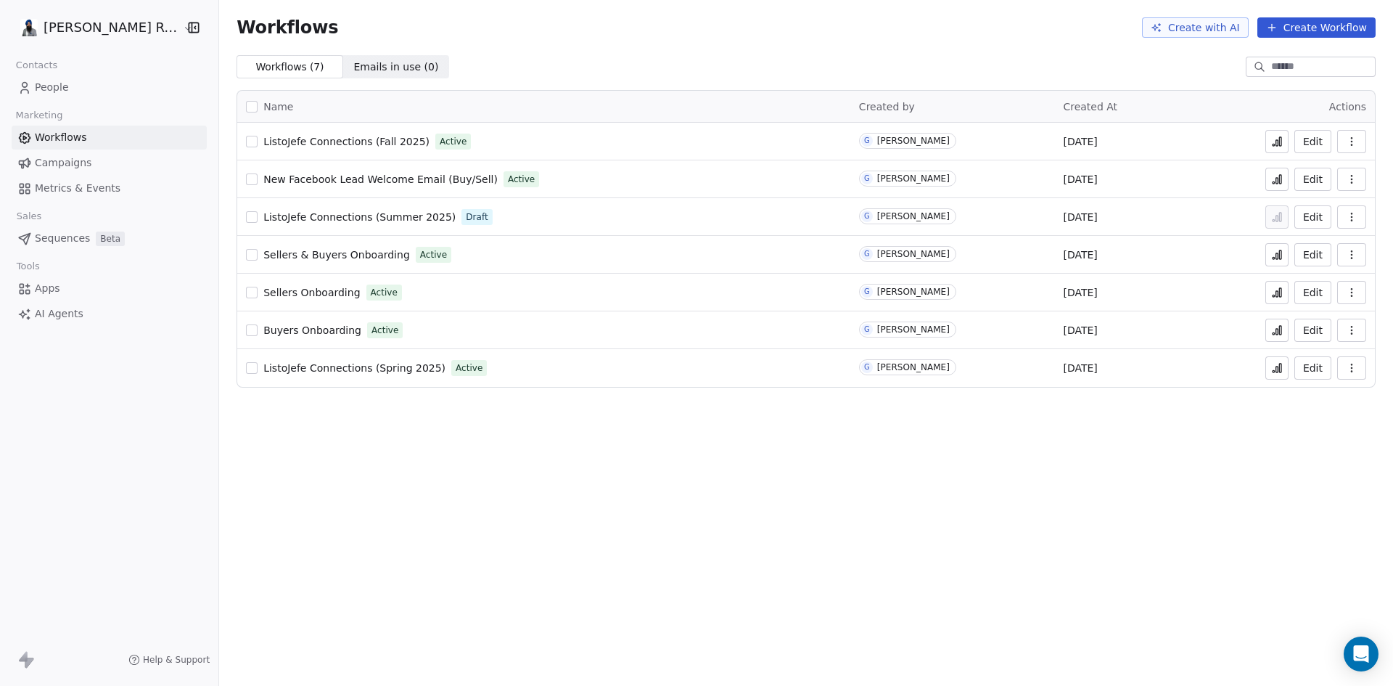
click at [1275, 142] on icon at bounding box center [1277, 142] width 12 height 12
click at [90, 29] on html "[PERSON_NAME] Re/Max Contacts People Marketing Workflows Campaigns Metrics & Ev…" at bounding box center [696, 343] width 1393 height 686
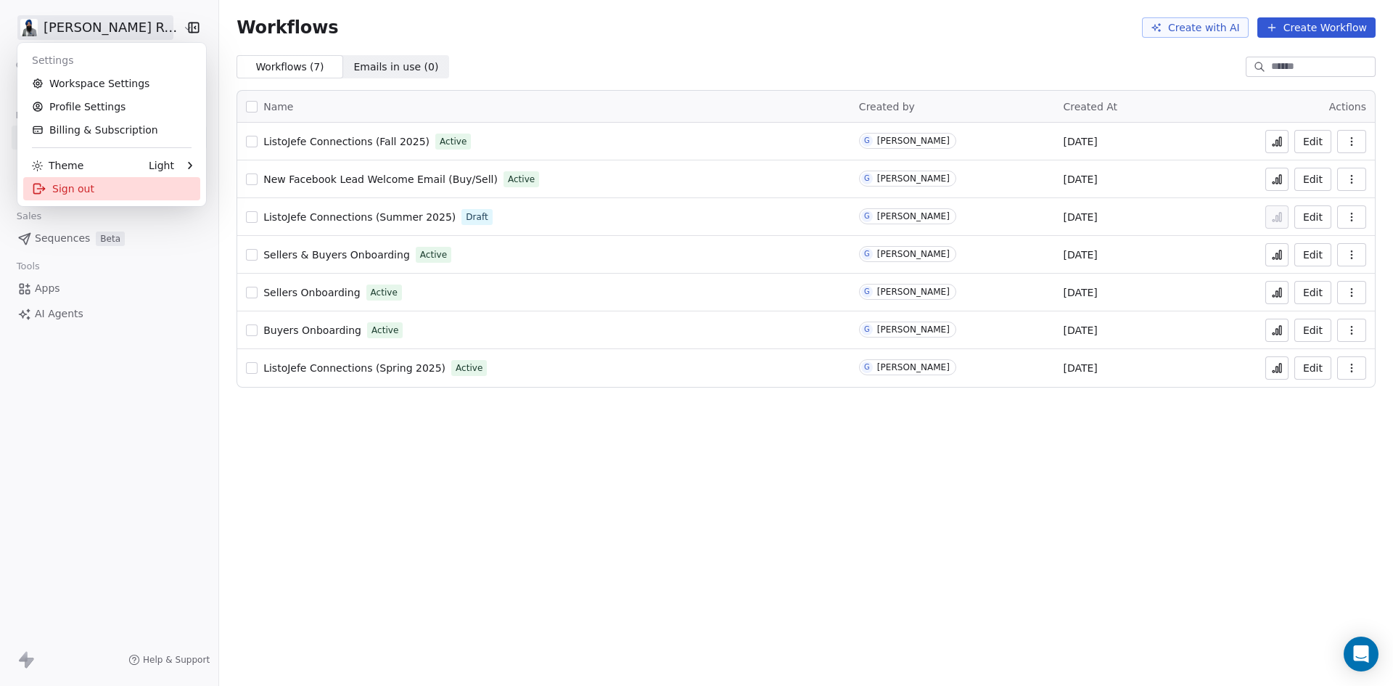
click at [59, 190] on div "Sign out" at bounding box center [111, 188] width 177 height 23
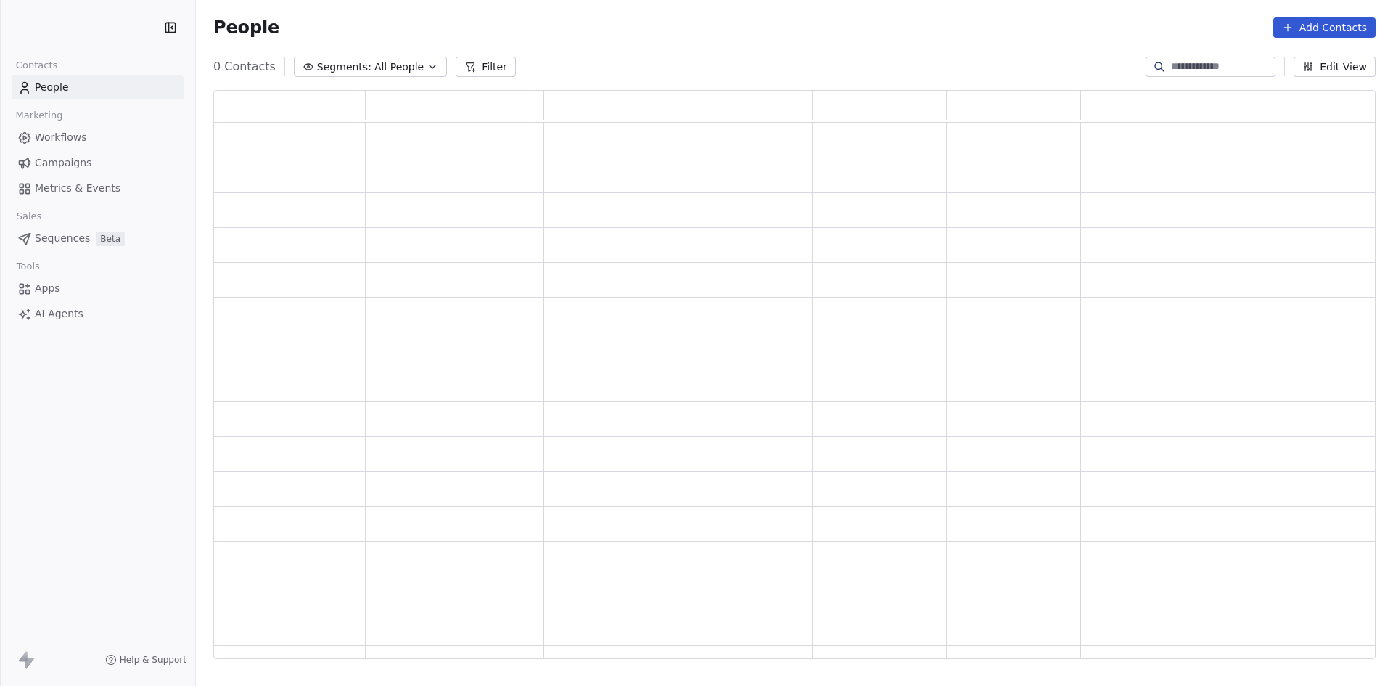
scroll to position [557, 1151]
